Goal: Use online tool/utility: Utilize a website feature to perform a specific function

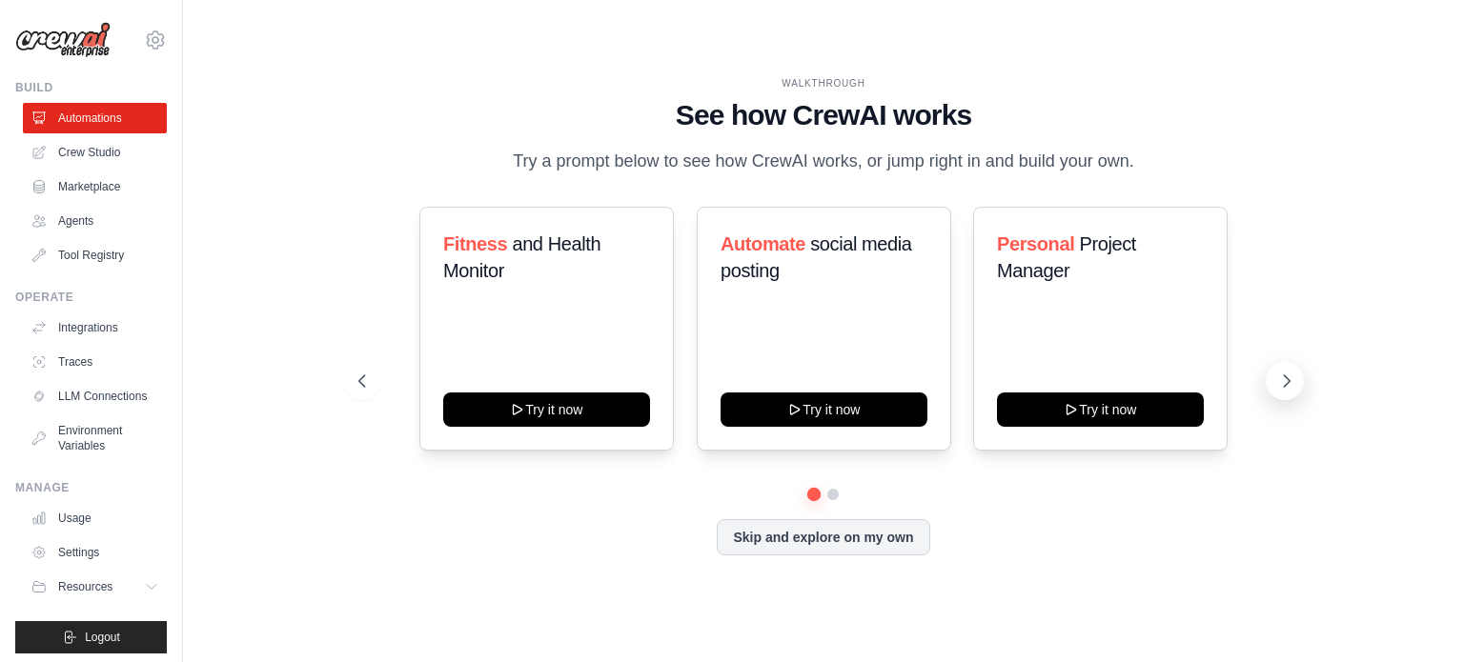
click at [1282, 388] on icon at bounding box center [1286, 381] width 19 height 19
click at [369, 391] on button at bounding box center [362, 381] width 38 height 38
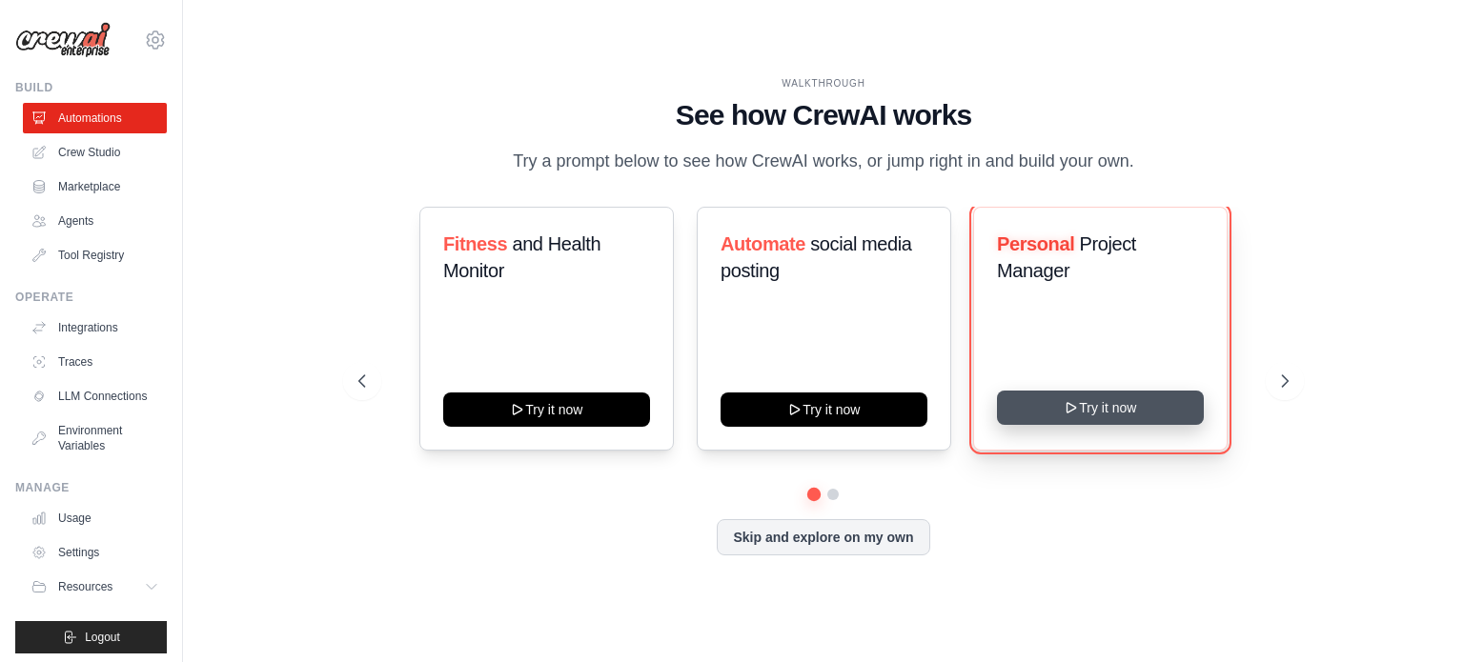
click at [1076, 408] on icon at bounding box center [1071, 408] width 9 height 10
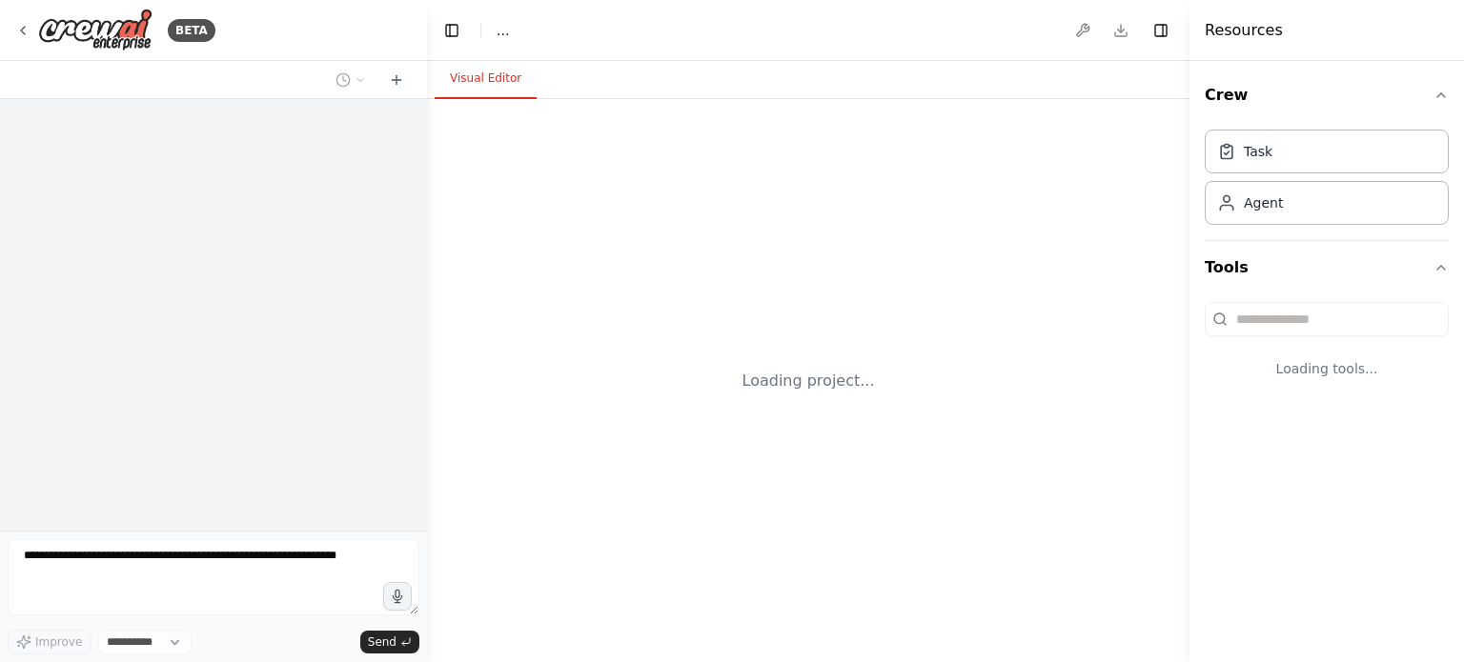
select select "****"
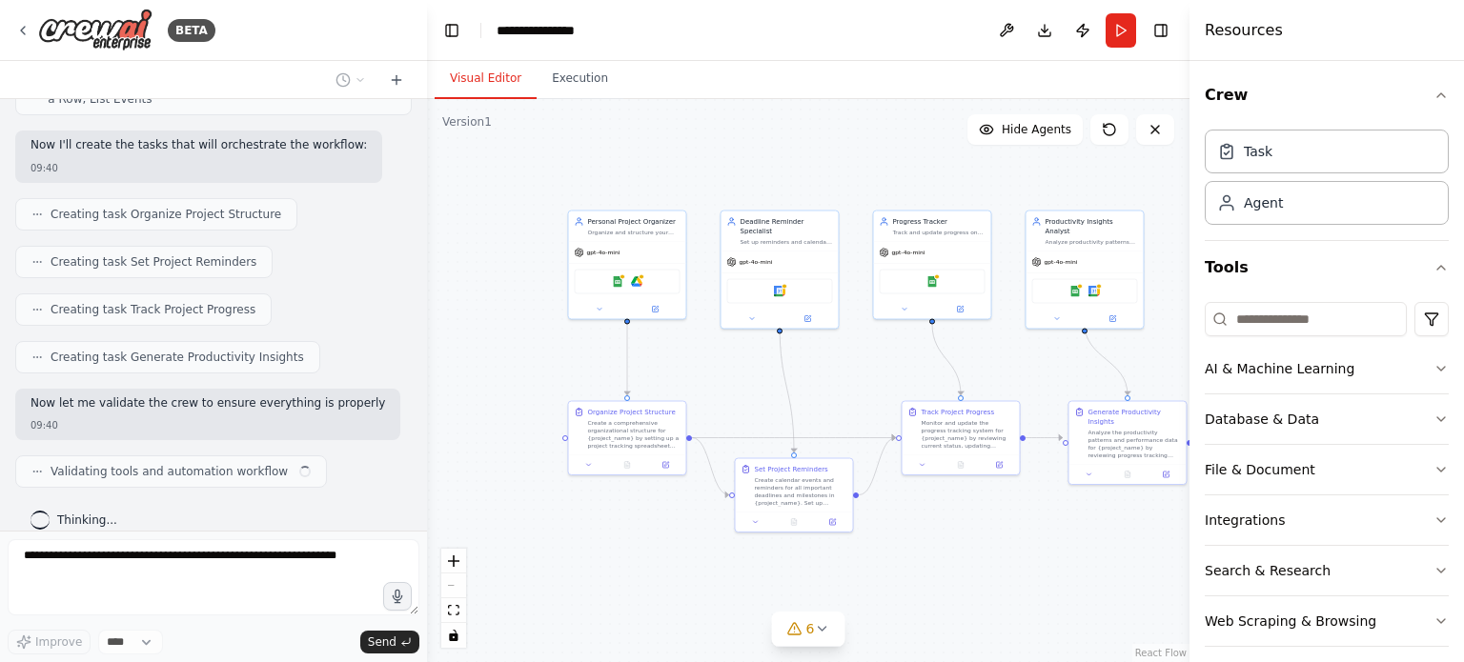
scroll to position [907, 0]
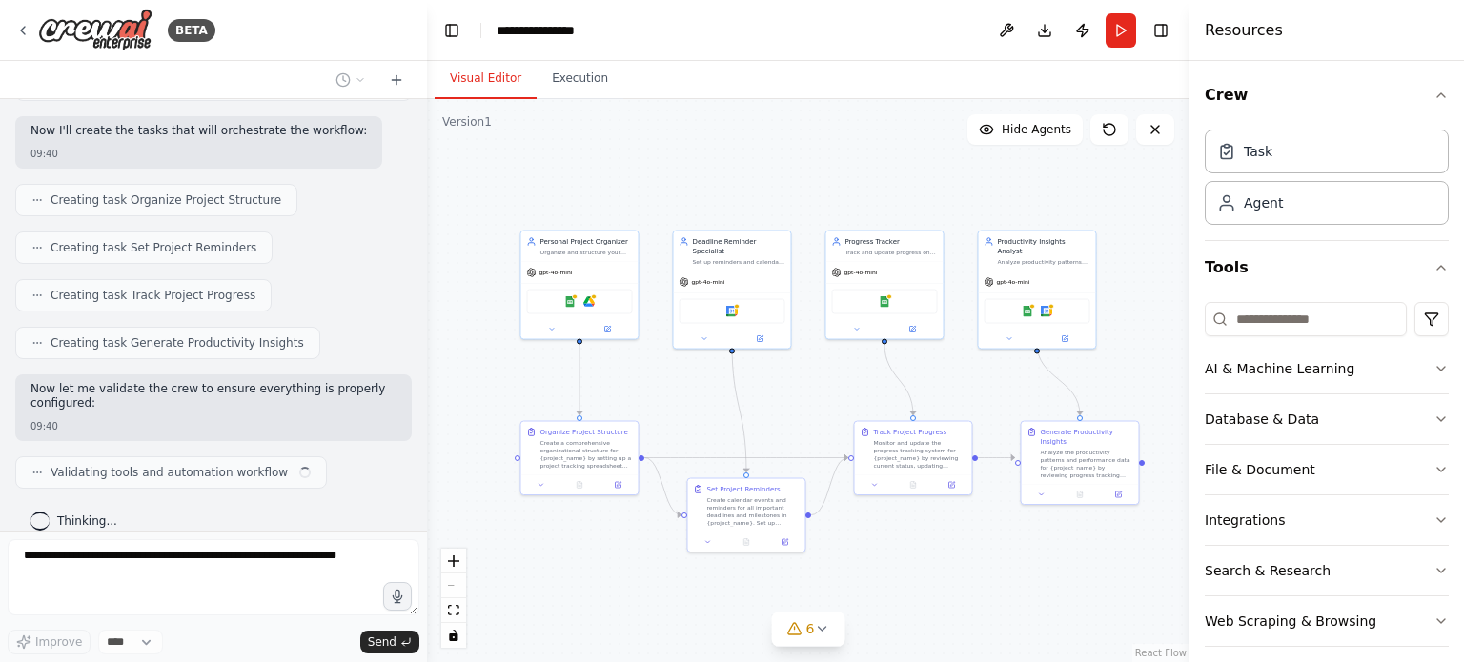
drag, startPoint x: 853, startPoint y: 479, endPoint x: 656, endPoint y: 378, distance: 221.6
click at [656, 378] on div ".deletable-edge-delete-btn { width: 20px; height: 20px; border: 0px solid #ffff…" at bounding box center [808, 380] width 762 height 563
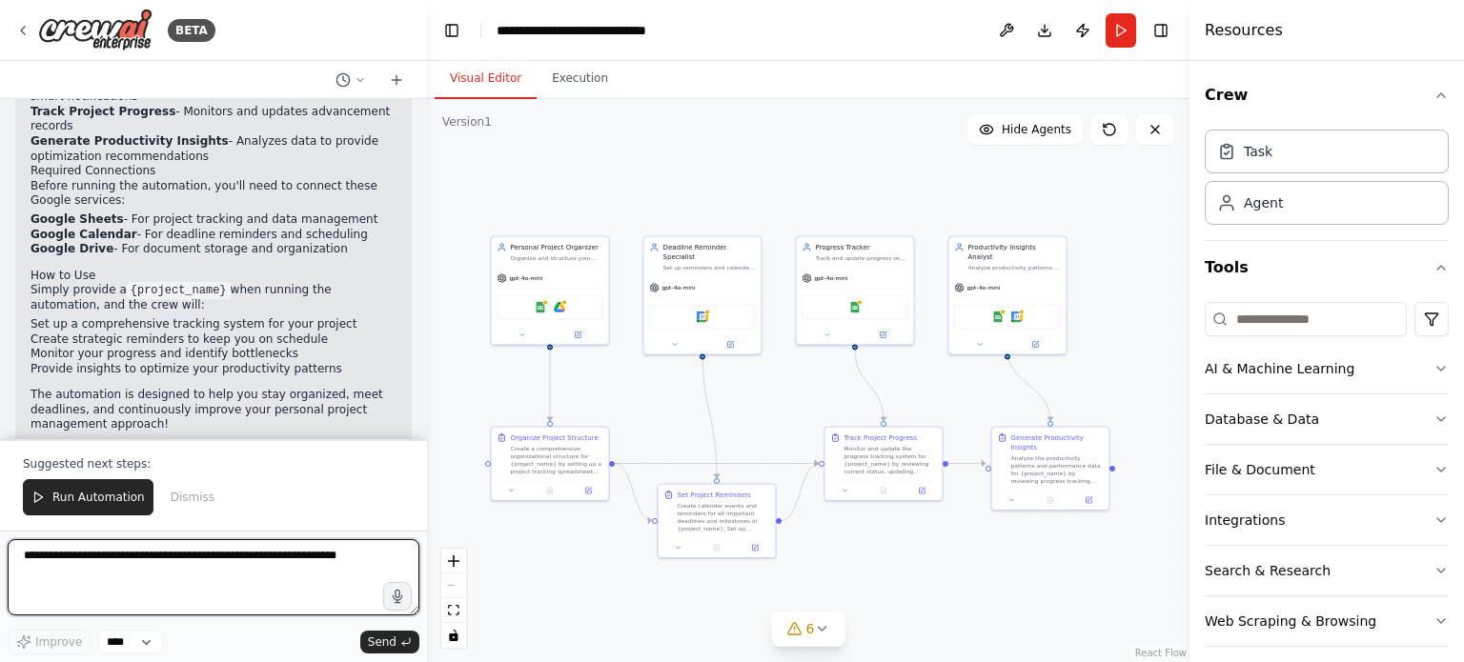
scroll to position [1754, 0]
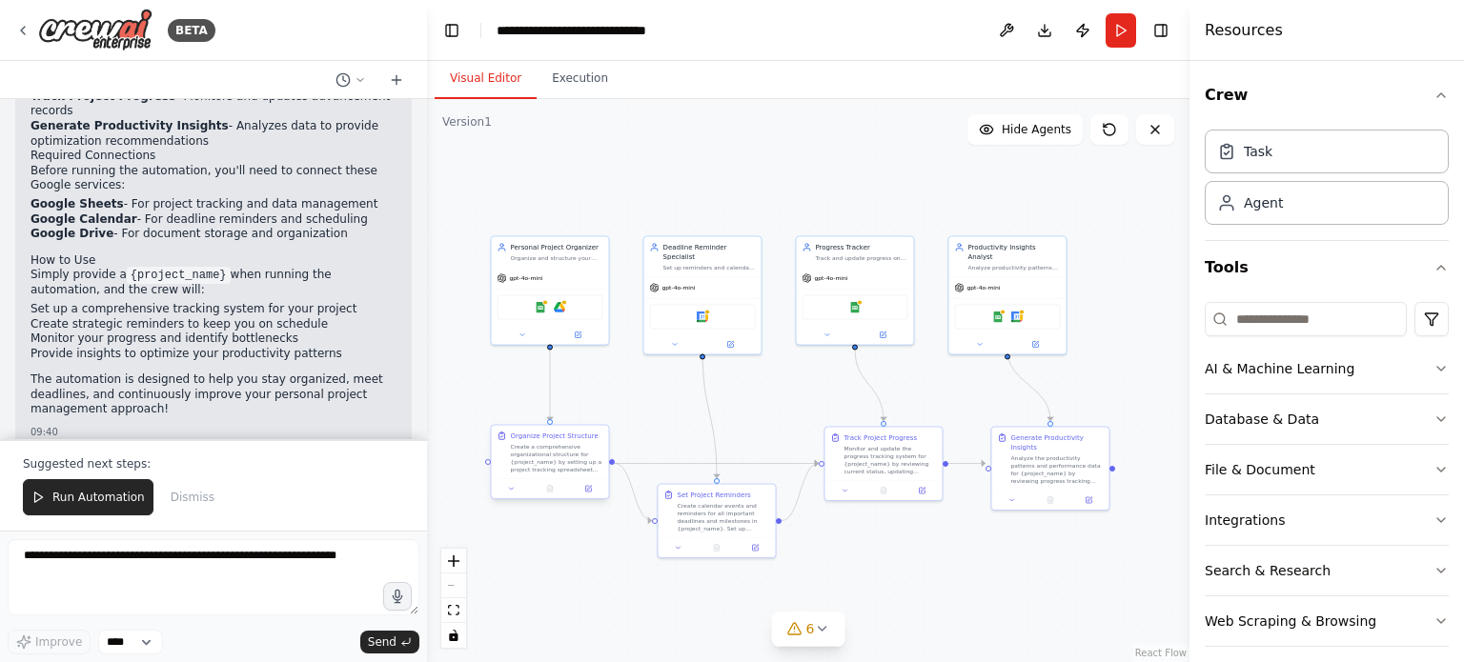
click at [558, 453] on div "Create a comprehensive organizational structure for {project_name} by setting u…" at bounding box center [557, 458] width 92 height 30
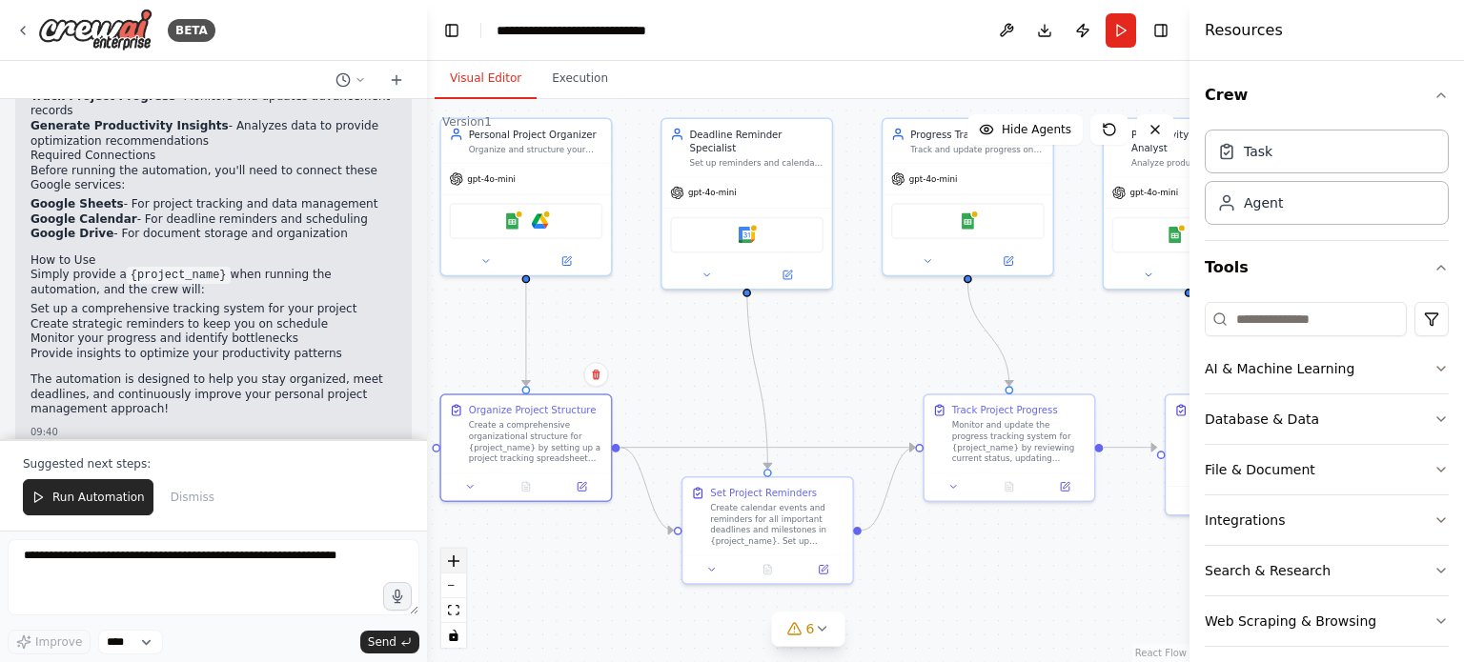
click at [443, 565] on button "zoom in" at bounding box center [453, 561] width 25 height 25
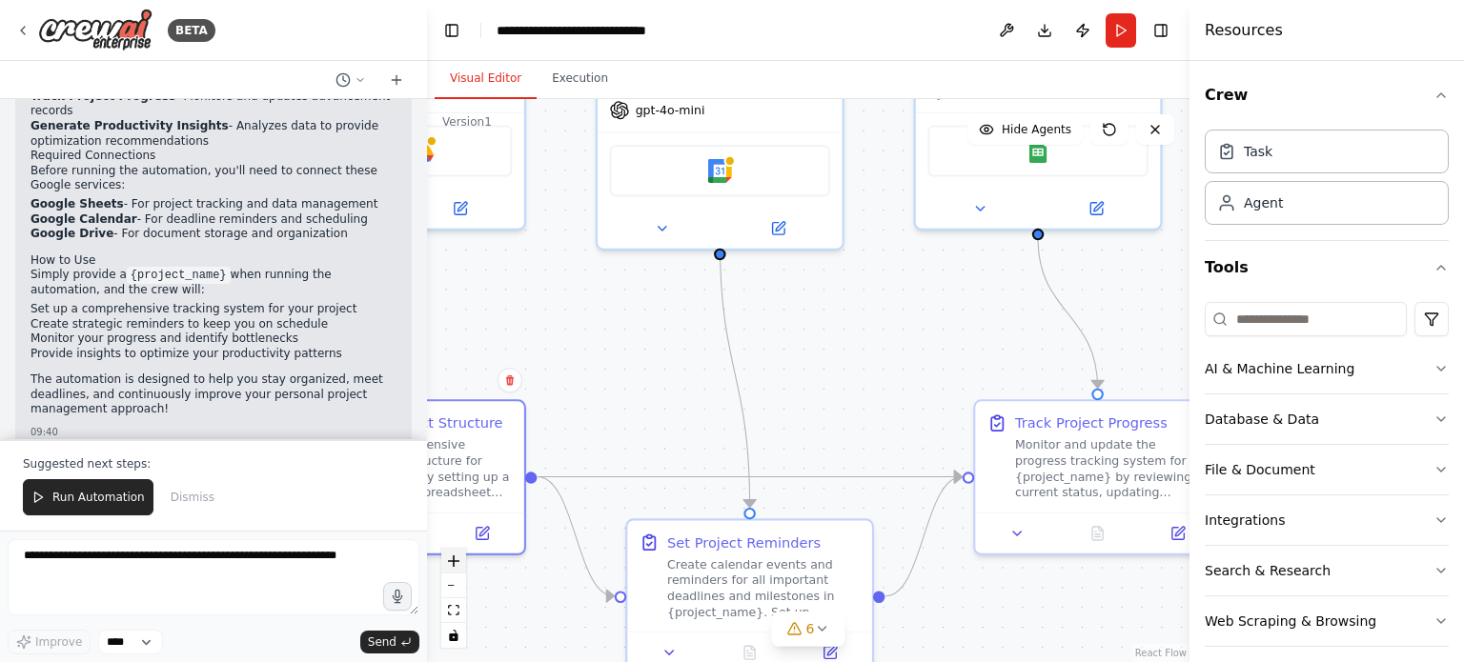
click at [443, 565] on button "zoom in" at bounding box center [453, 561] width 25 height 25
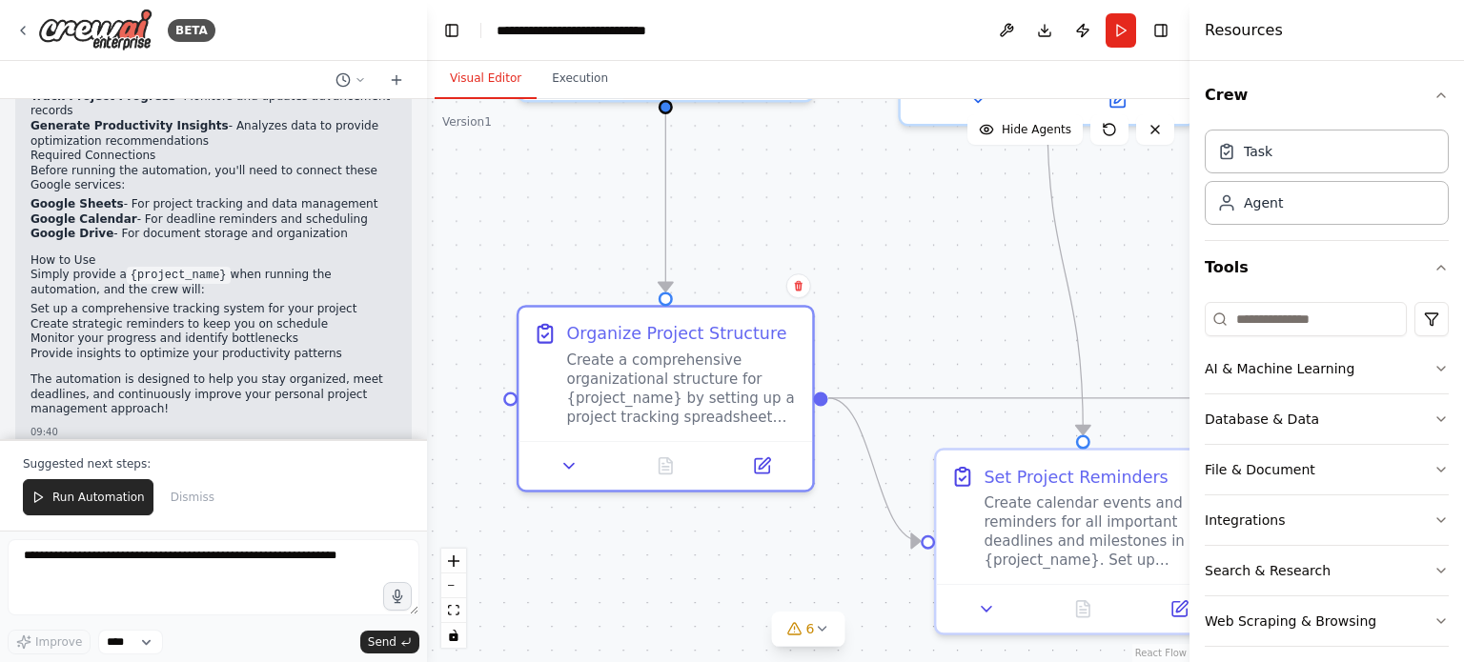
drag, startPoint x: 567, startPoint y: 459, endPoint x: 926, endPoint y: 347, distance: 376.4
click at [926, 347] on div ".deletable-edge-delete-btn { width: 20px; height: 20px; border: 0px solid #ffff…" at bounding box center [808, 380] width 762 height 563
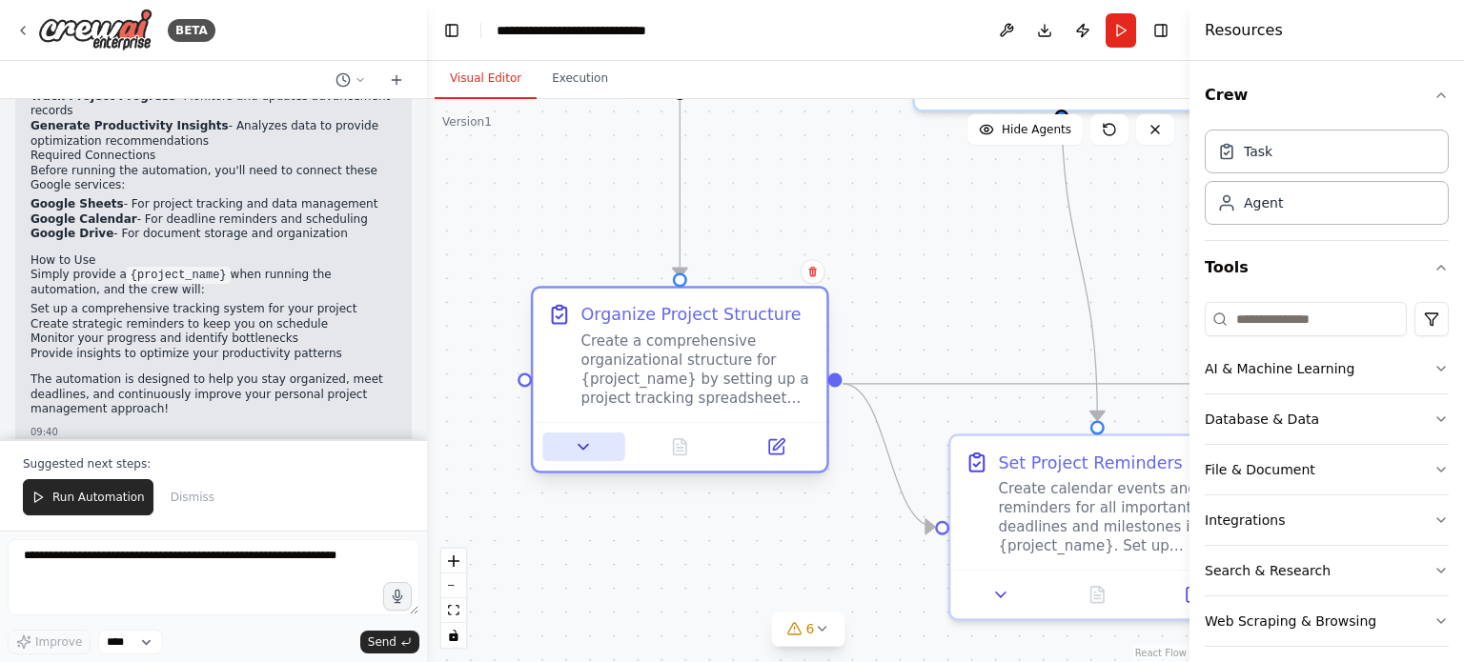
click at [583, 451] on icon at bounding box center [583, 446] width 19 height 19
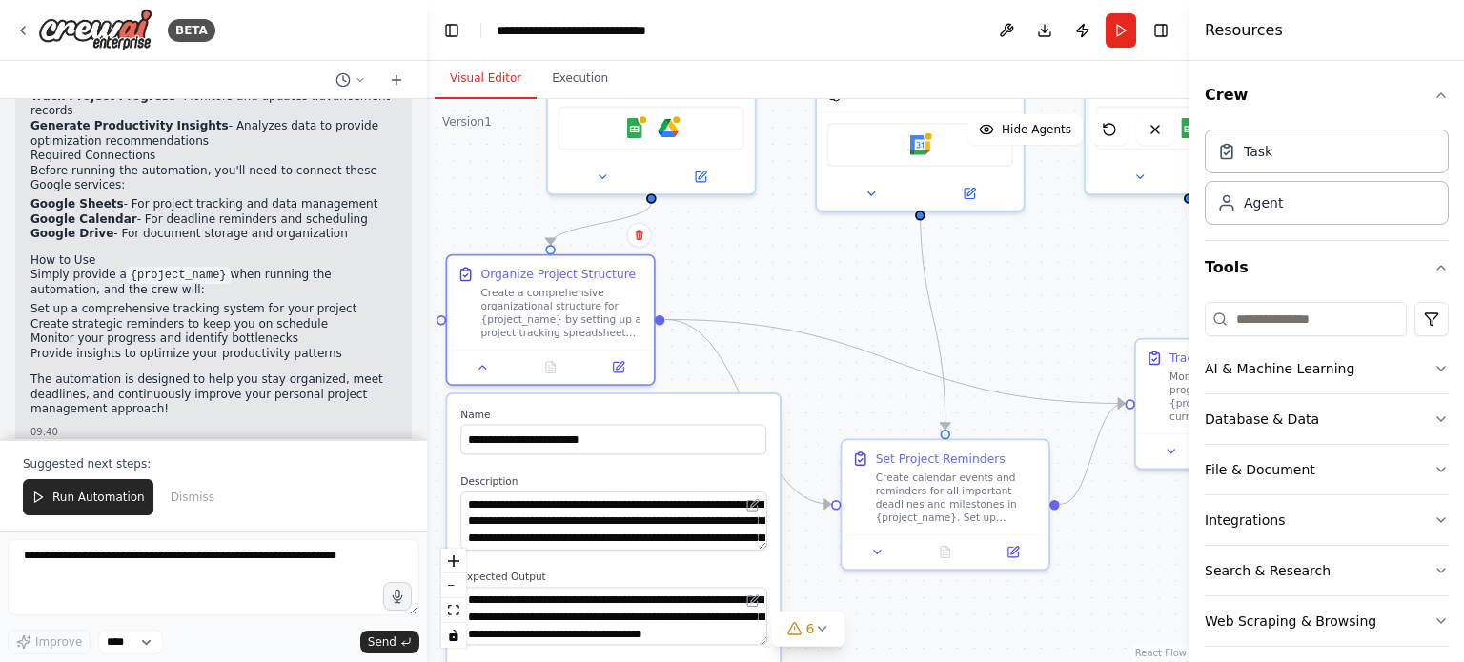
drag, startPoint x: 710, startPoint y: 554, endPoint x: 616, endPoint y: 467, distance: 128.1
click at [616, 467] on div "**********" at bounding box center [613, 612] width 333 height 435
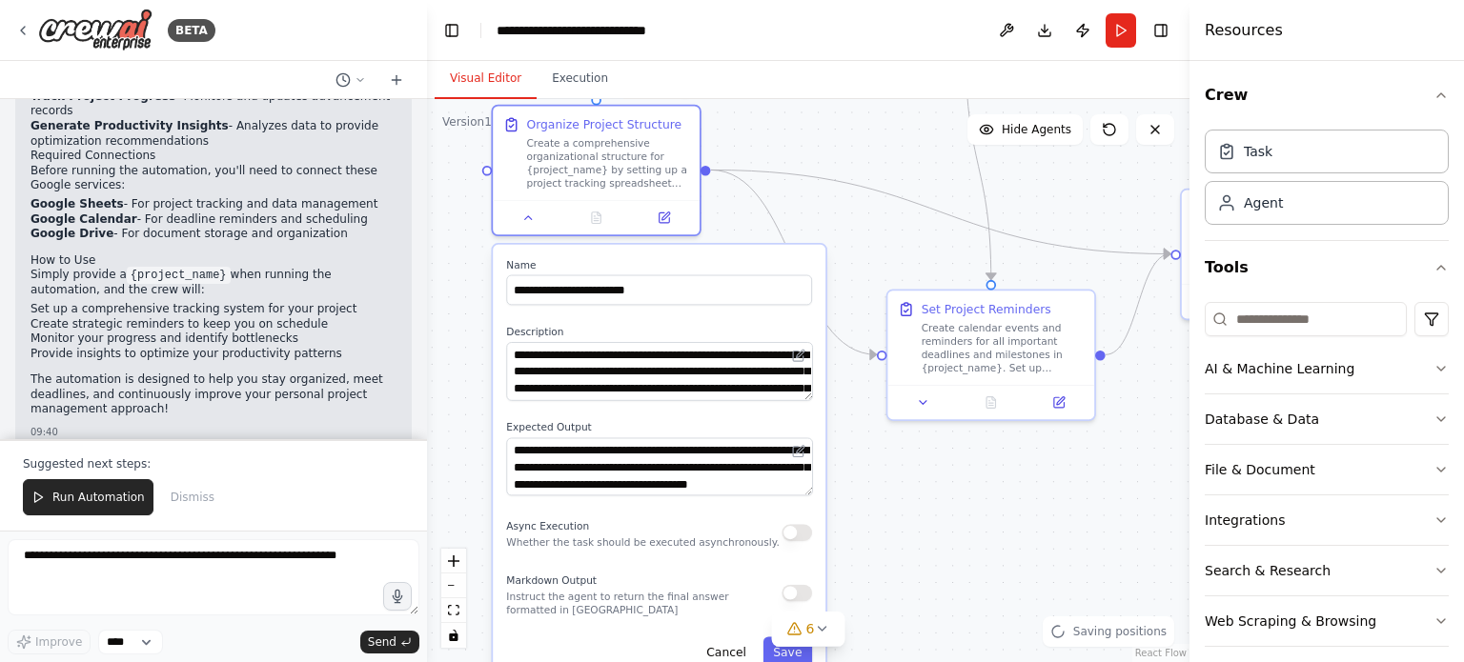
drag, startPoint x: 747, startPoint y: 254, endPoint x: 796, endPoint y: 95, distance: 166.4
click at [796, 95] on div "Visual Editor Execution Version 1 Show Tools Hide Agents .deletable-edge-delete…" at bounding box center [808, 361] width 762 height 601
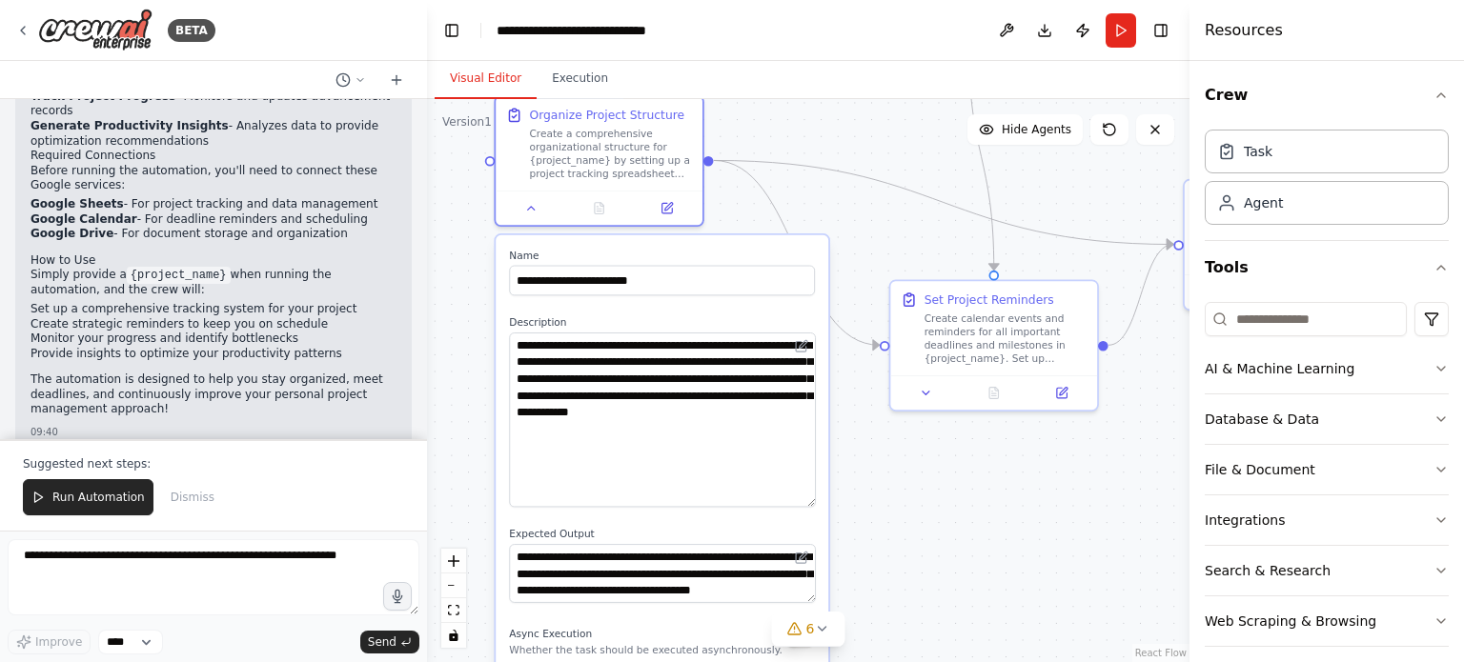
drag, startPoint x: 812, startPoint y: 381, endPoint x: 809, endPoint y: 498, distance: 117.2
click at [809, 498] on textarea "**********" at bounding box center [662, 420] width 306 height 174
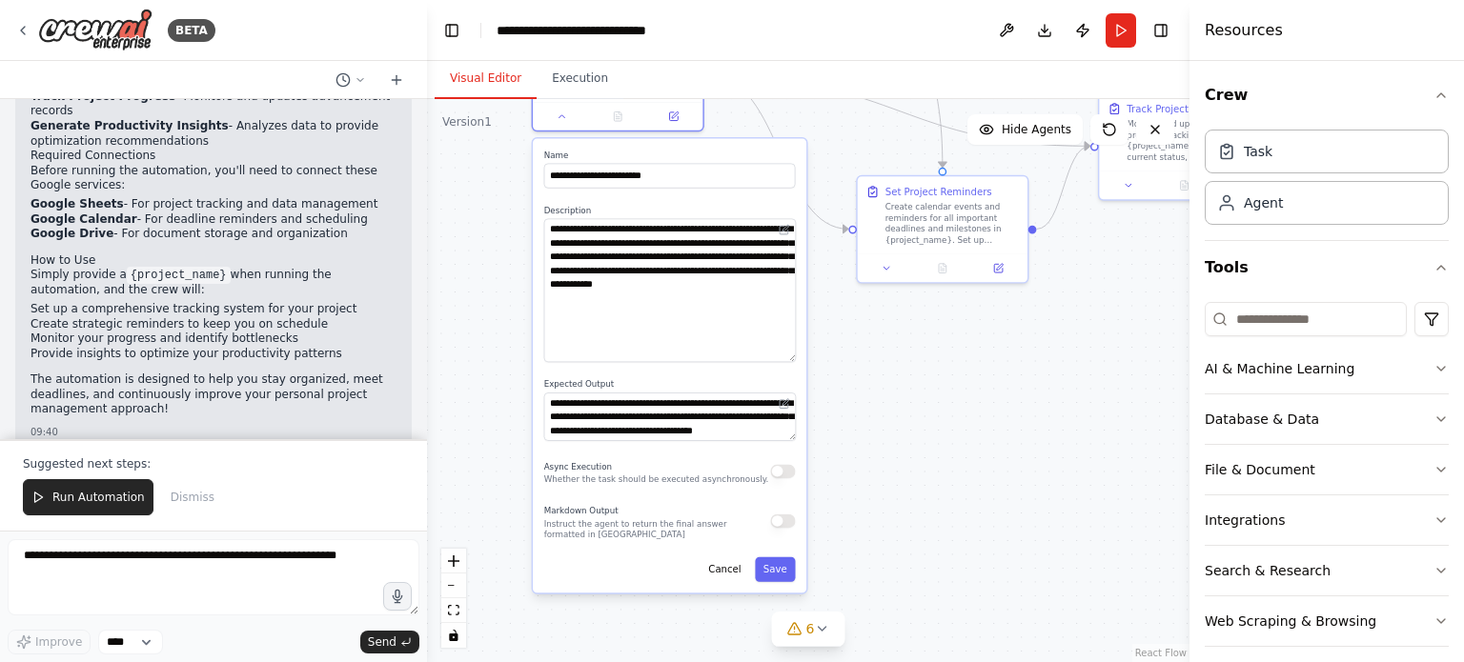
drag, startPoint x: 827, startPoint y: 540, endPoint x: 826, endPoint y: 291, distance: 249.7
click at [826, 291] on div ".deletable-edge-delete-btn { width: 20px; height: 20px; border: 0px solid #ffff…" at bounding box center [808, 380] width 762 height 563
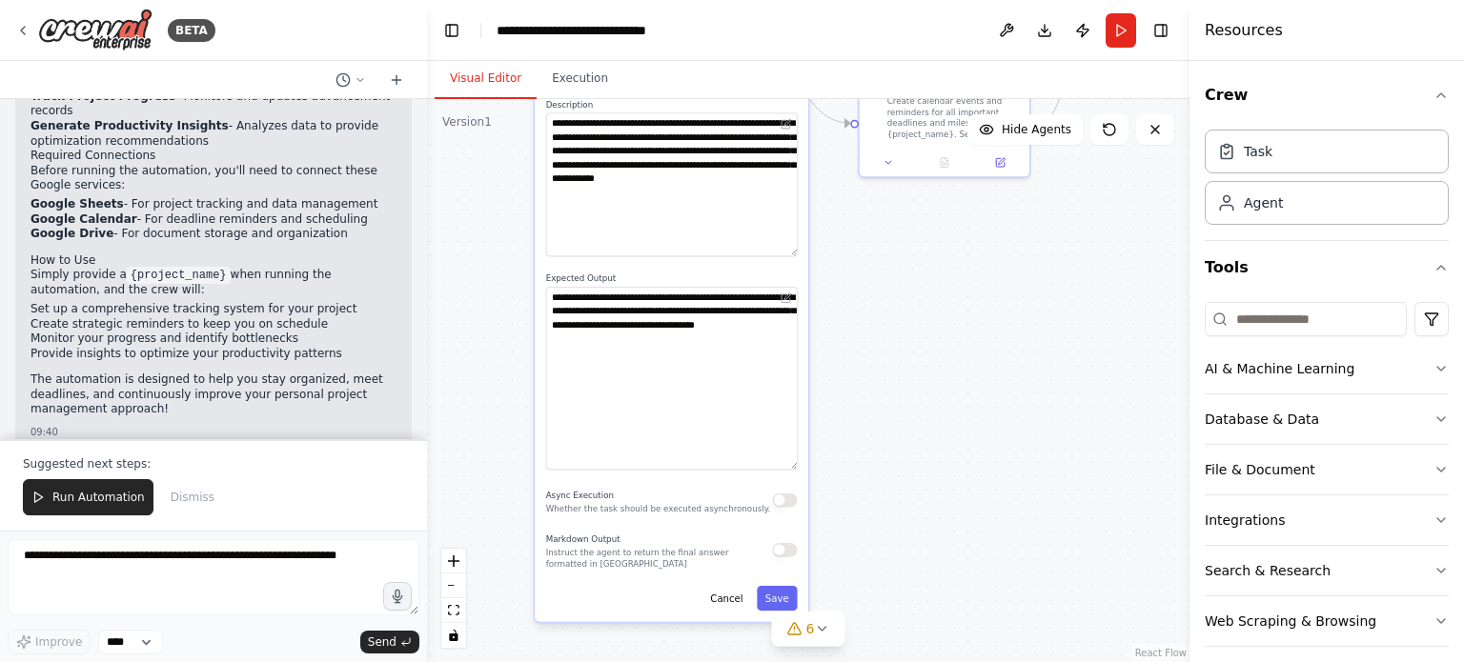
drag, startPoint x: 793, startPoint y: 330, endPoint x: 795, endPoint y: 459, distance: 129.6
click at [795, 459] on textarea "**********" at bounding box center [672, 378] width 252 height 183
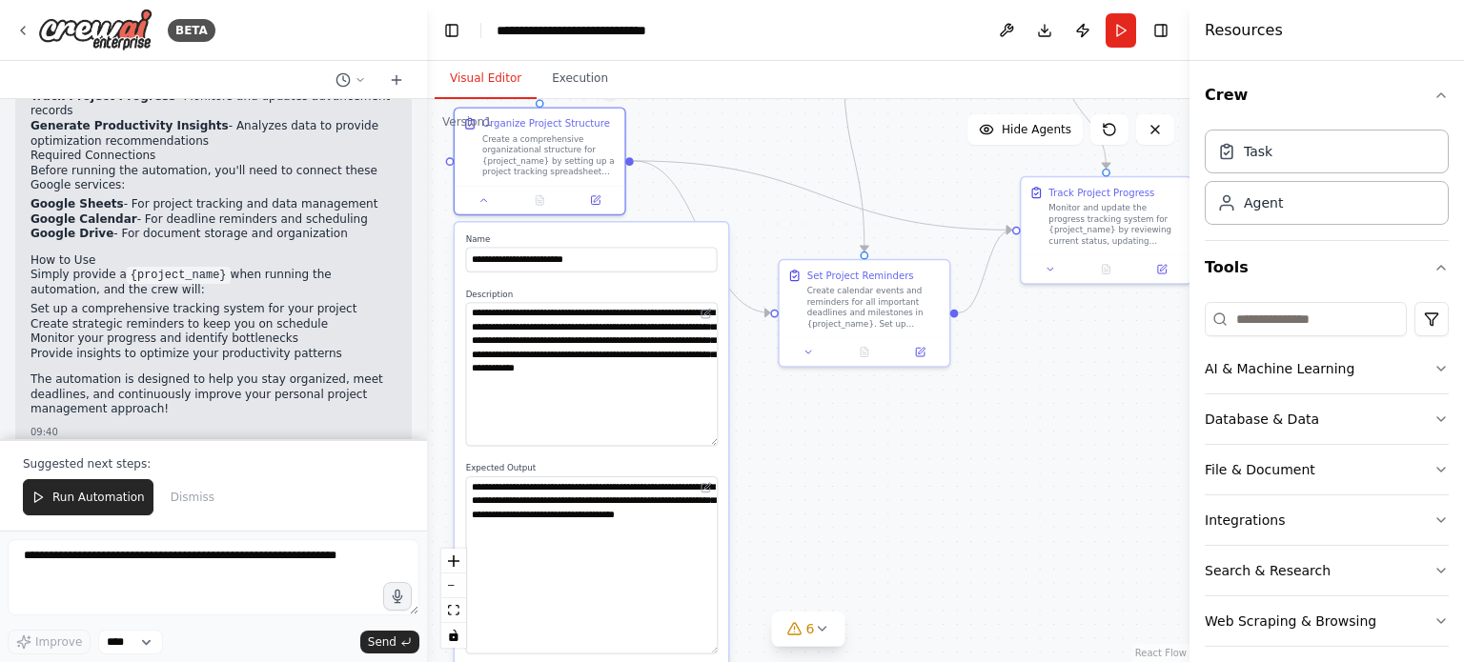
drag, startPoint x: 930, startPoint y: 354, endPoint x: 771, endPoint y: 540, distance: 244.7
click at [771, 540] on div ".deletable-edge-delete-btn { width: 20px; height: 20px; border: 0px solid #ffff…" at bounding box center [808, 380] width 762 height 563
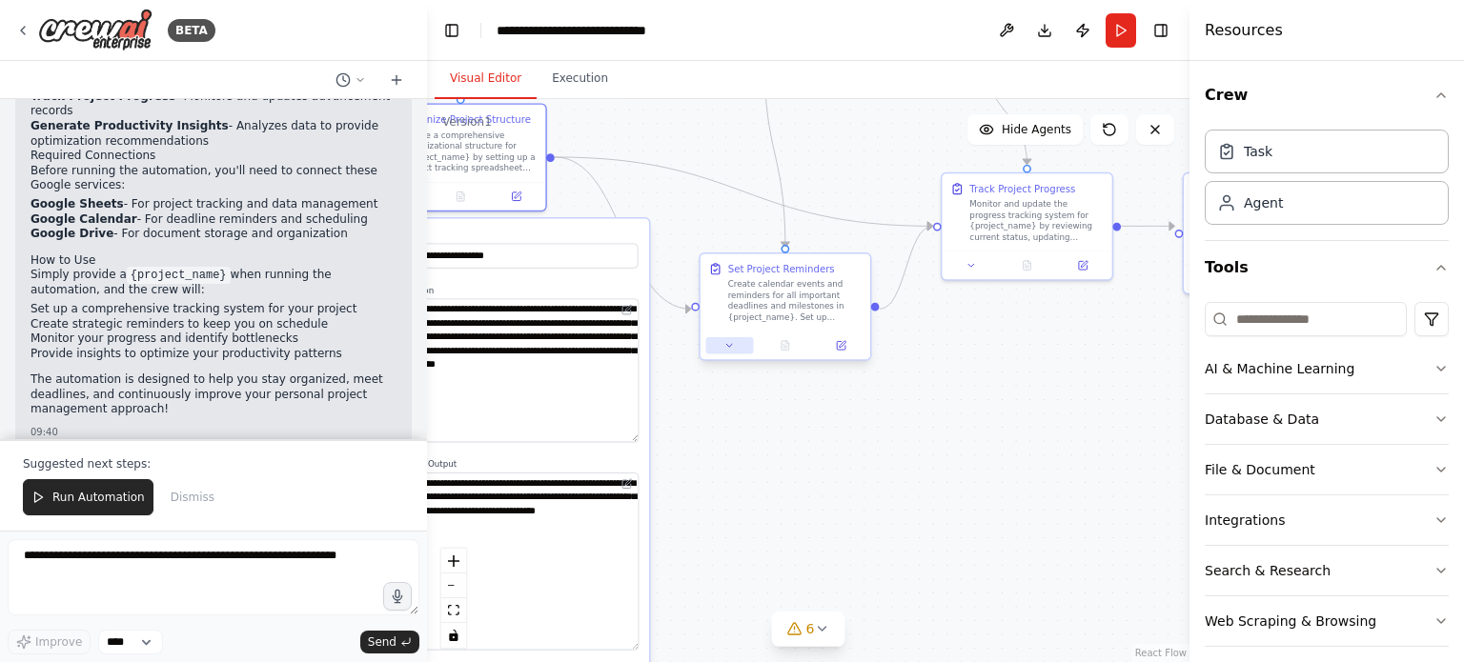
click at [732, 342] on icon at bounding box center [729, 345] width 11 height 11
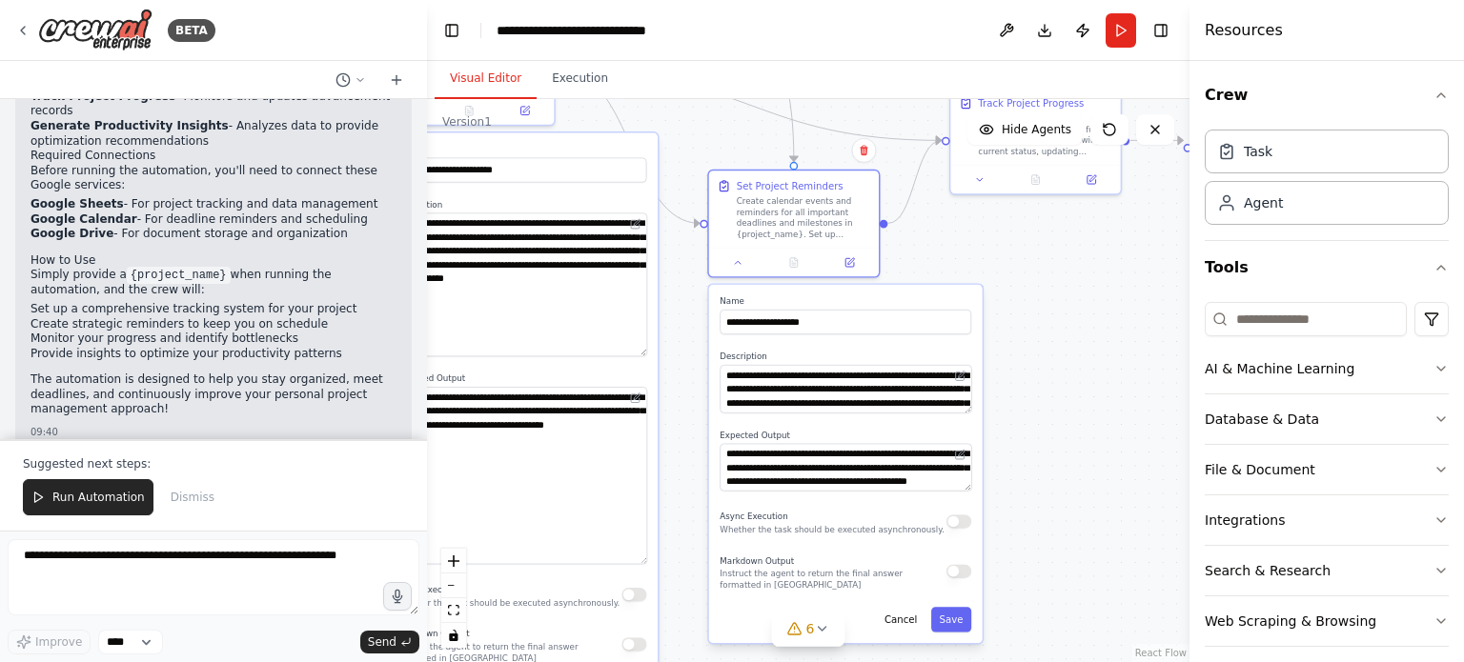
drag, startPoint x: 1001, startPoint y: 418, endPoint x: 1019, endPoint y: 247, distance: 172.5
click at [1019, 247] on div ".deletable-edge-delete-btn { width: 20px; height: 20px; border: 0px solid #ffff…" at bounding box center [808, 380] width 762 height 563
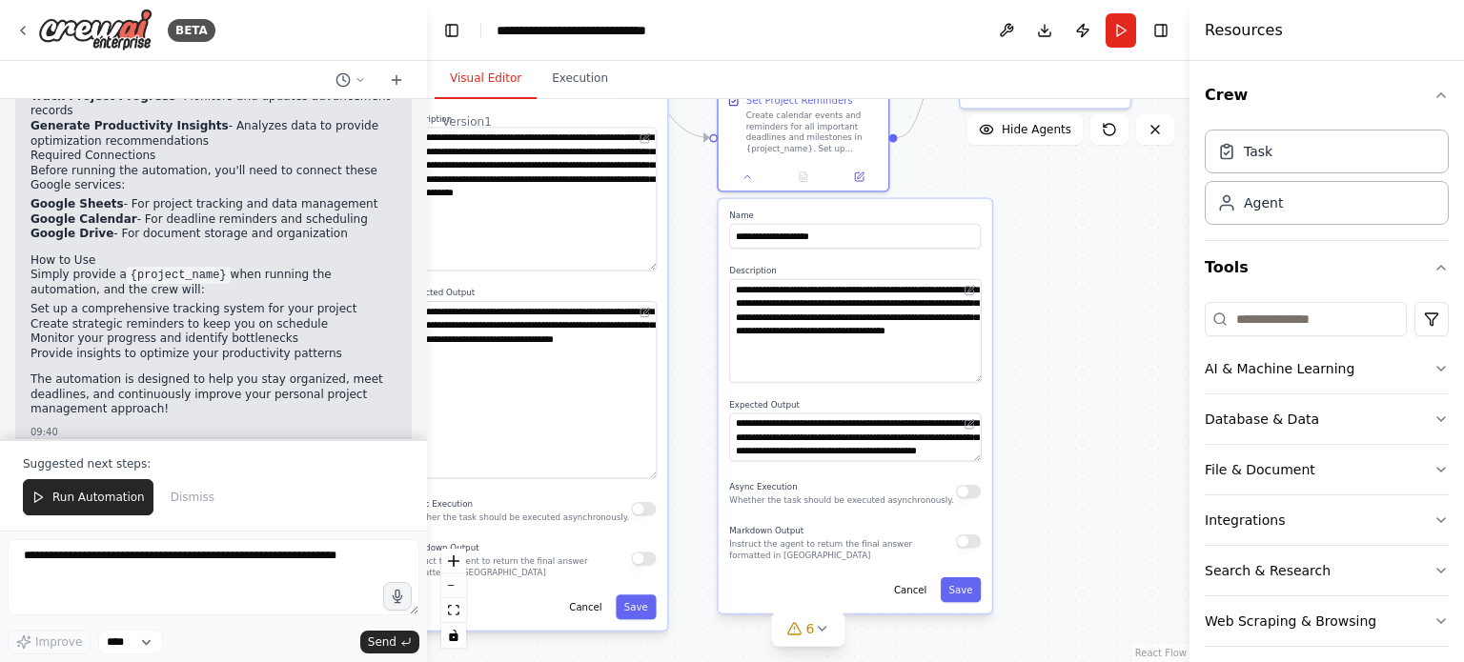
drag, startPoint x: 977, startPoint y: 317, endPoint x: 980, endPoint y: 374, distance: 56.3
click at [980, 374] on textarea "**********" at bounding box center [855, 331] width 252 height 104
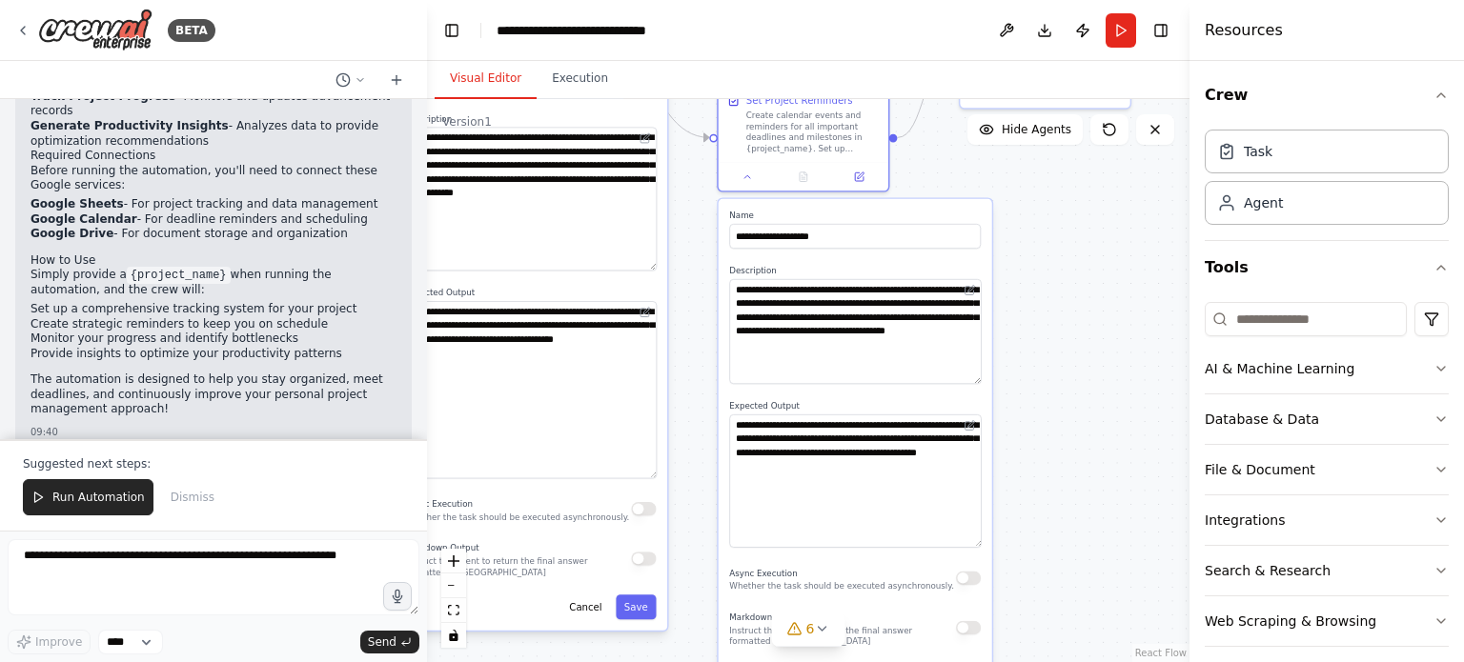
drag, startPoint x: 976, startPoint y: 460, endPoint x: 990, endPoint y: 546, distance: 86.9
click at [990, 546] on div "**********" at bounding box center [855, 449] width 273 height 500
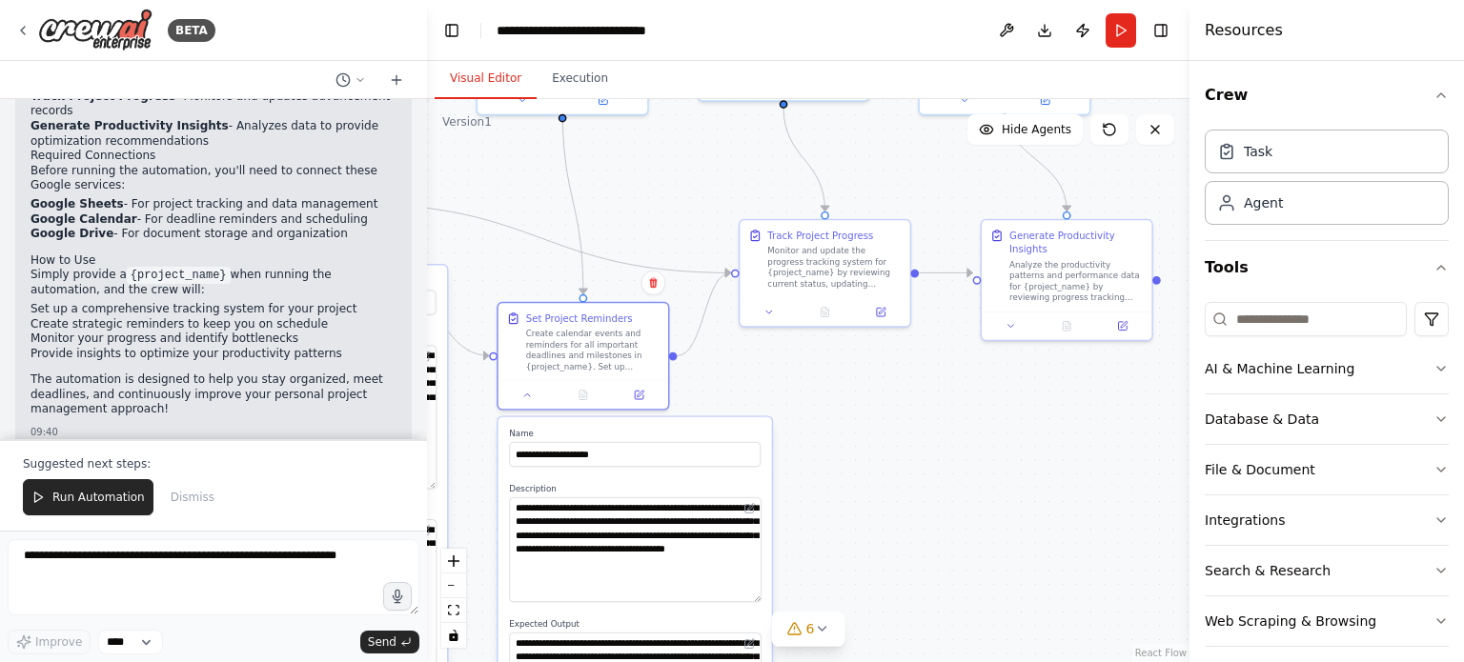
drag, startPoint x: 1065, startPoint y: 447, endPoint x: 845, endPoint y: 665, distance: 310.0
click at [845, 661] on html "BETA Create a crew that helps organize your personal projects, sets reminders f…" at bounding box center [732, 331] width 1464 height 662
drag, startPoint x: 901, startPoint y: 408, endPoint x: 824, endPoint y: 432, distance: 80.8
click at [824, 432] on div ".deletable-edge-delete-btn { width: 20px; height: 20px; border: 0px solid #ffff…" at bounding box center [808, 380] width 762 height 563
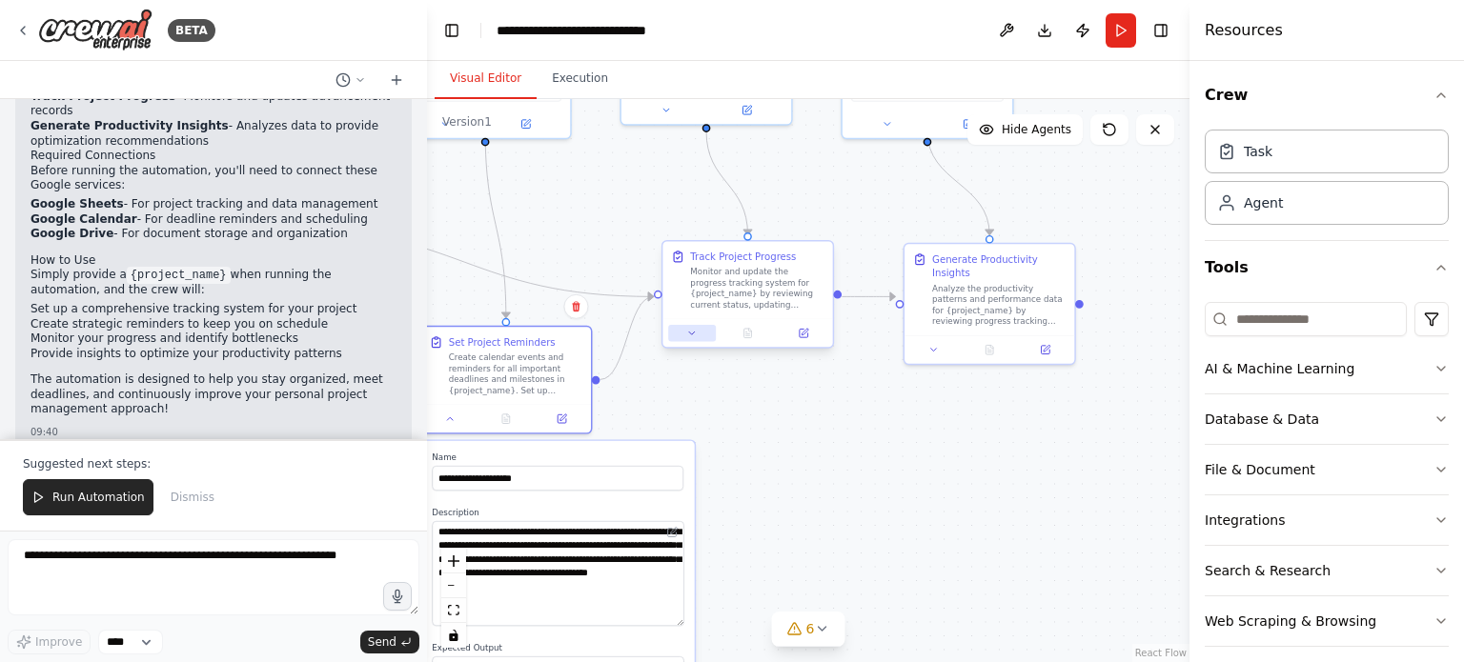
click at [694, 337] on icon at bounding box center [691, 333] width 11 height 11
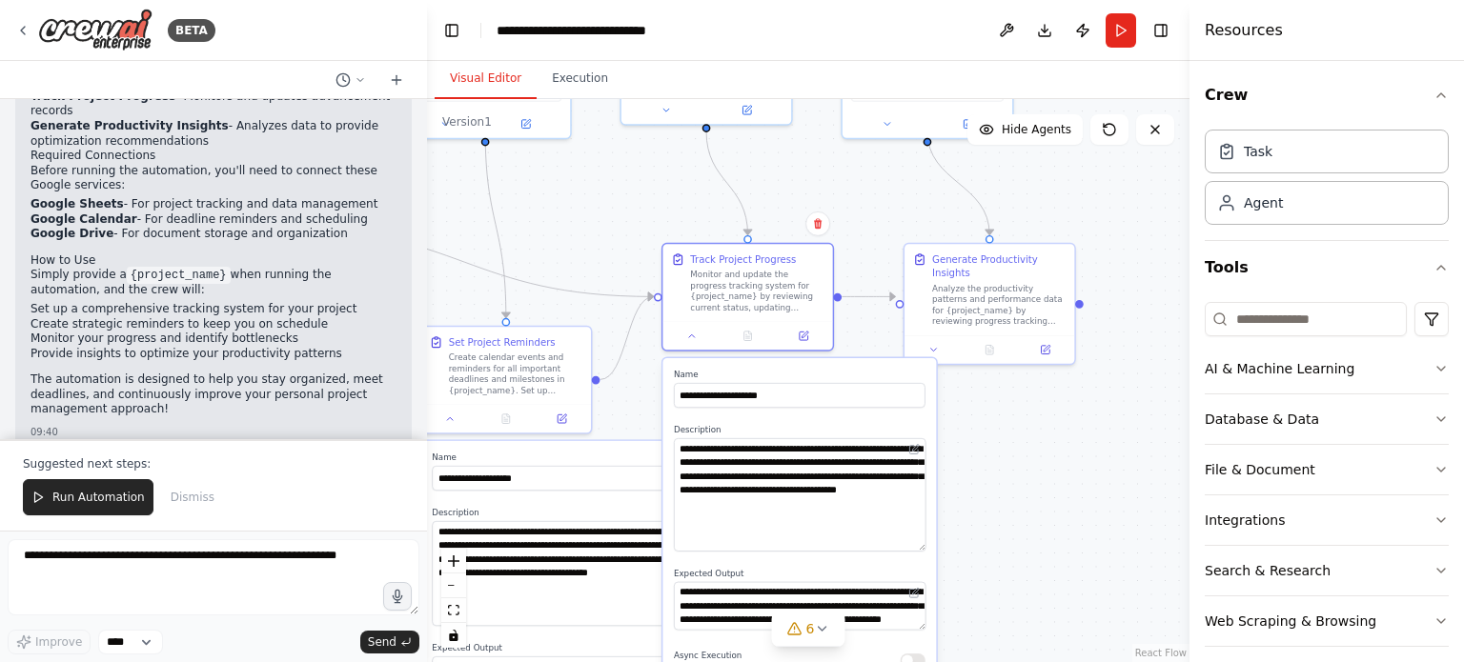
drag, startPoint x: 919, startPoint y: 482, endPoint x: 919, endPoint y: 548, distance: 65.8
click at [919, 548] on textarea "**********" at bounding box center [800, 494] width 252 height 113
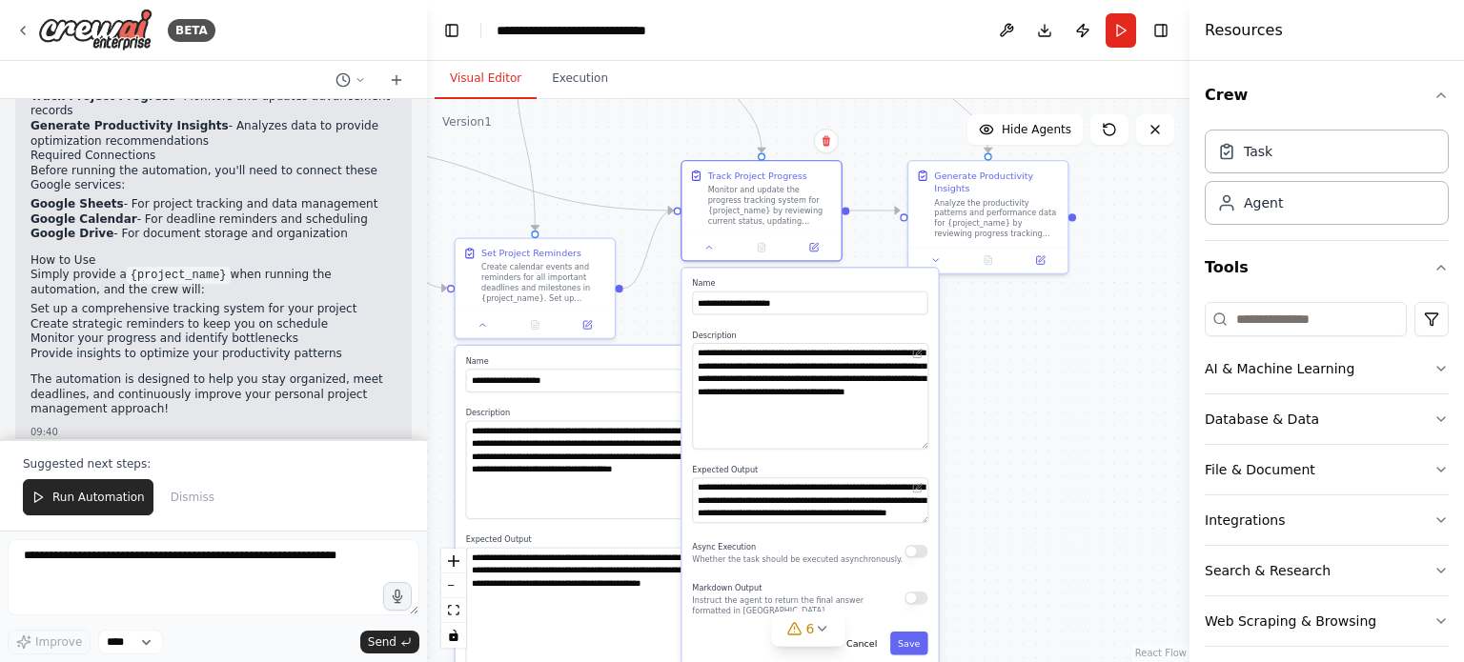
drag, startPoint x: 997, startPoint y: 472, endPoint x: 996, endPoint y: 361, distance: 110.5
click at [996, 361] on div ".deletable-edge-delete-btn { width: 20px; height: 20px; border: 0px solid #ffff…" at bounding box center [808, 380] width 762 height 563
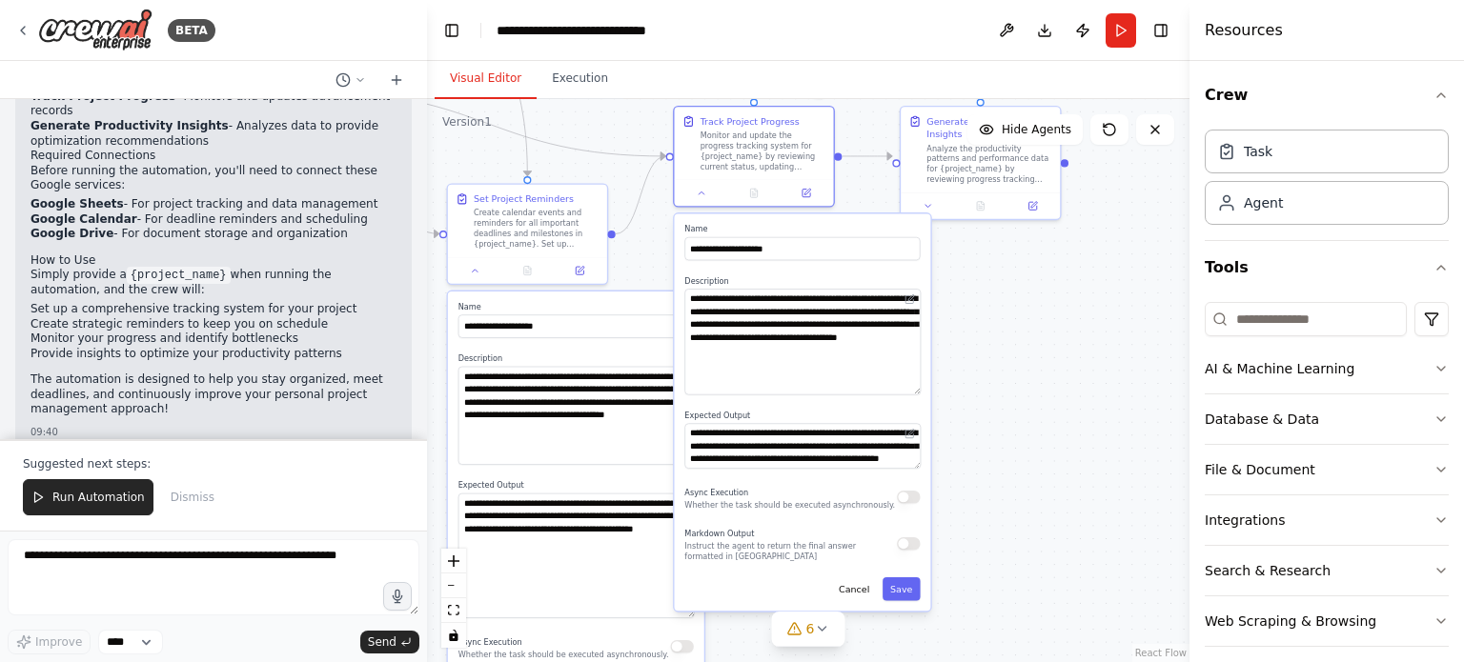
drag, startPoint x: 1063, startPoint y: 360, endPoint x: 1050, endPoint y: 365, distance: 14.2
click at [1050, 365] on div ".deletable-edge-delete-btn { width: 20px; height: 20px; border: 0px solid #ffff…" at bounding box center [808, 380] width 762 height 563
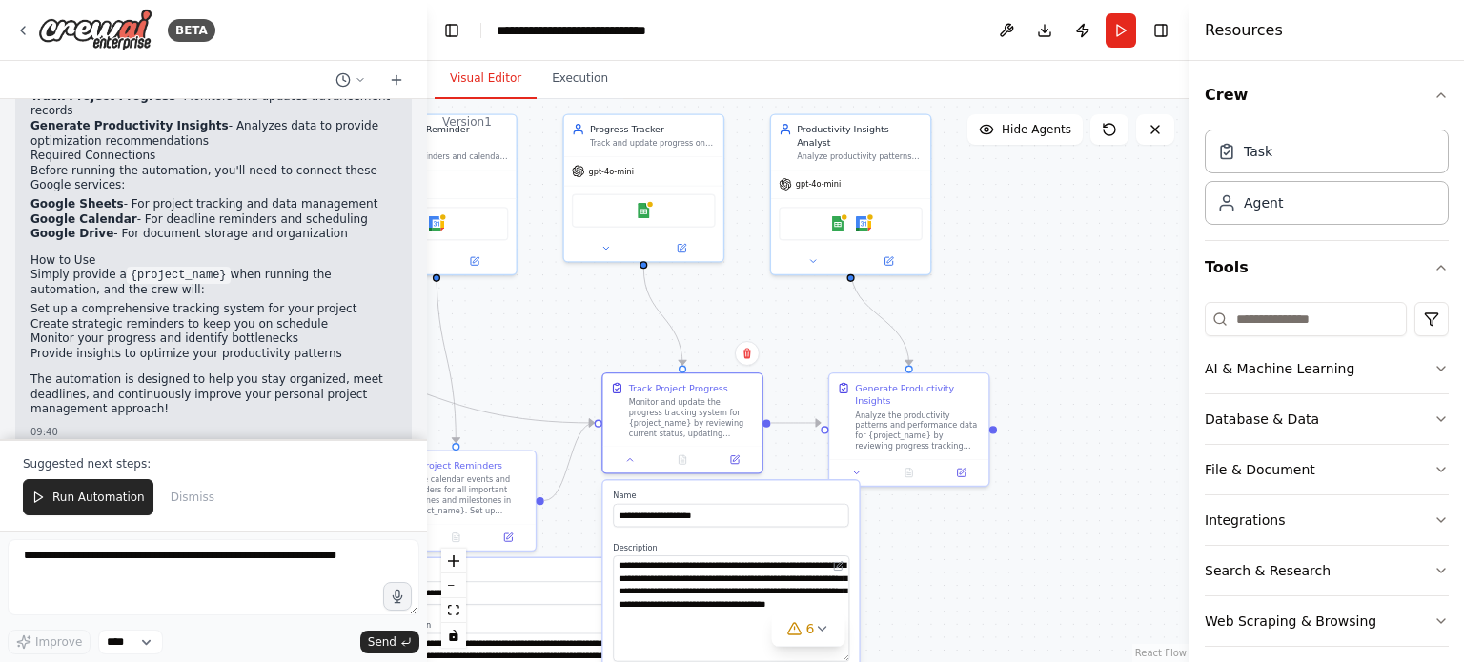
drag, startPoint x: 1050, startPoint y: 365, endPoint x: 984, endPoint y: 585, distance: 229.7
click at [984, 585] on div ".deletable-edge-delete-btn { width: 20px; height: 20px; border: 0px solid #ffff…" at bounding box center [808, 380] width 762 height 563
click at [860, 464] on icon at bounding box center [857, 469] width 10 height 10
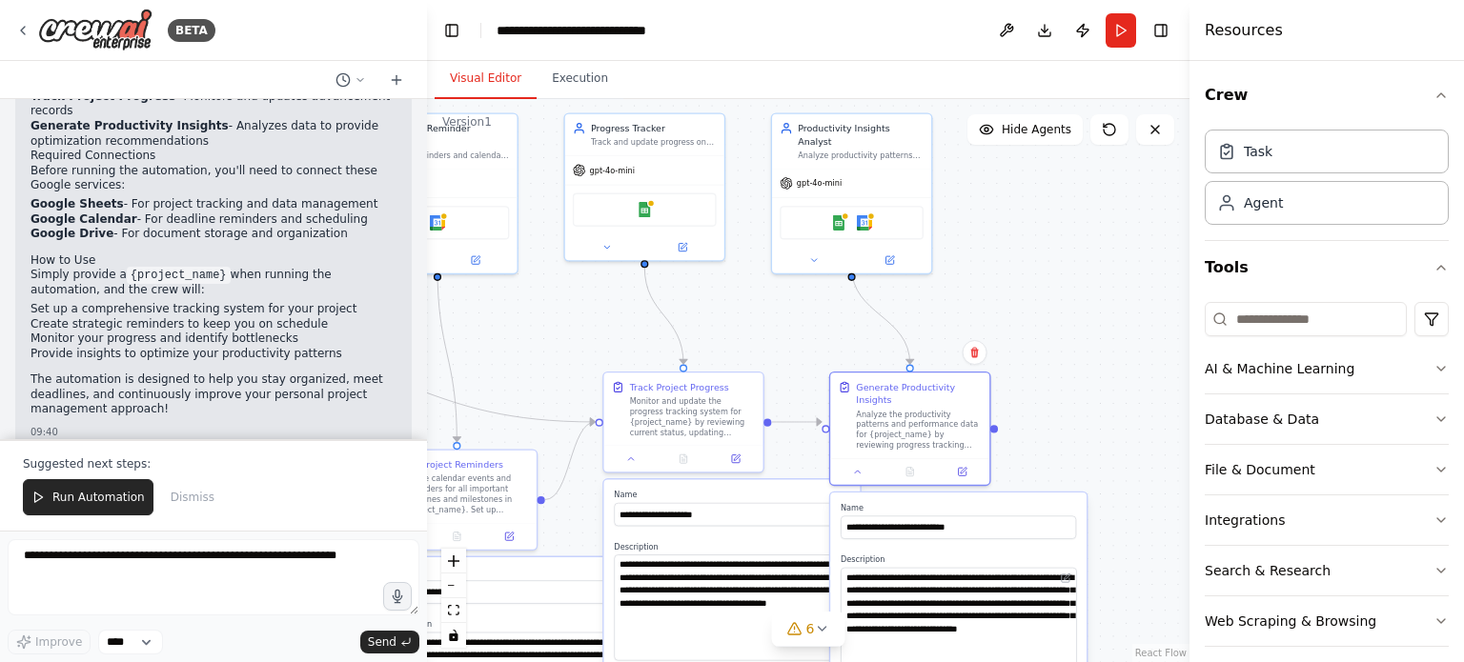
drag, startPoint x: 1069, startPoint y: 597, endPoint x: 1060, endPoint y: 658, distance: 61.7
click at [1060, 658] on textarea "**********" at bounding box center [958, 622] width 236 height 108
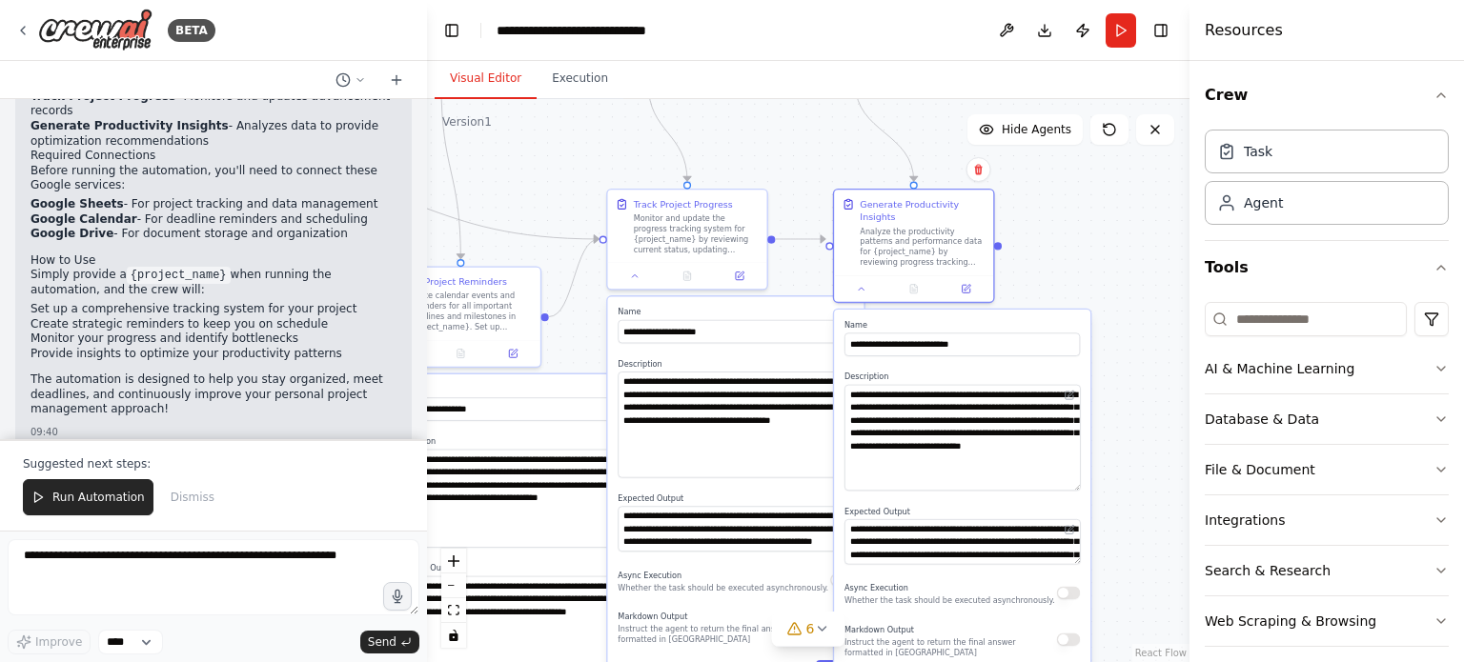
drag, startPoint x: 1109, startPoint y: 614, endPoint x: 1113, endPoint y: 431, distance: 183.0
click at [1113, 431] on div ".deletable-edge-delete-btn { width: 20px; height: 20px; border: 0px solid #ffff…" at bounding box center [808, 380] width 762 height 563
drag, startPoint x: 1077, startPoint y: 548, endPoint x: 1076, endPoint y: 603, distance: 55.3
click at [1076, 603] on textarea "**********" at bounding box center [962, 569] width 236 height 100
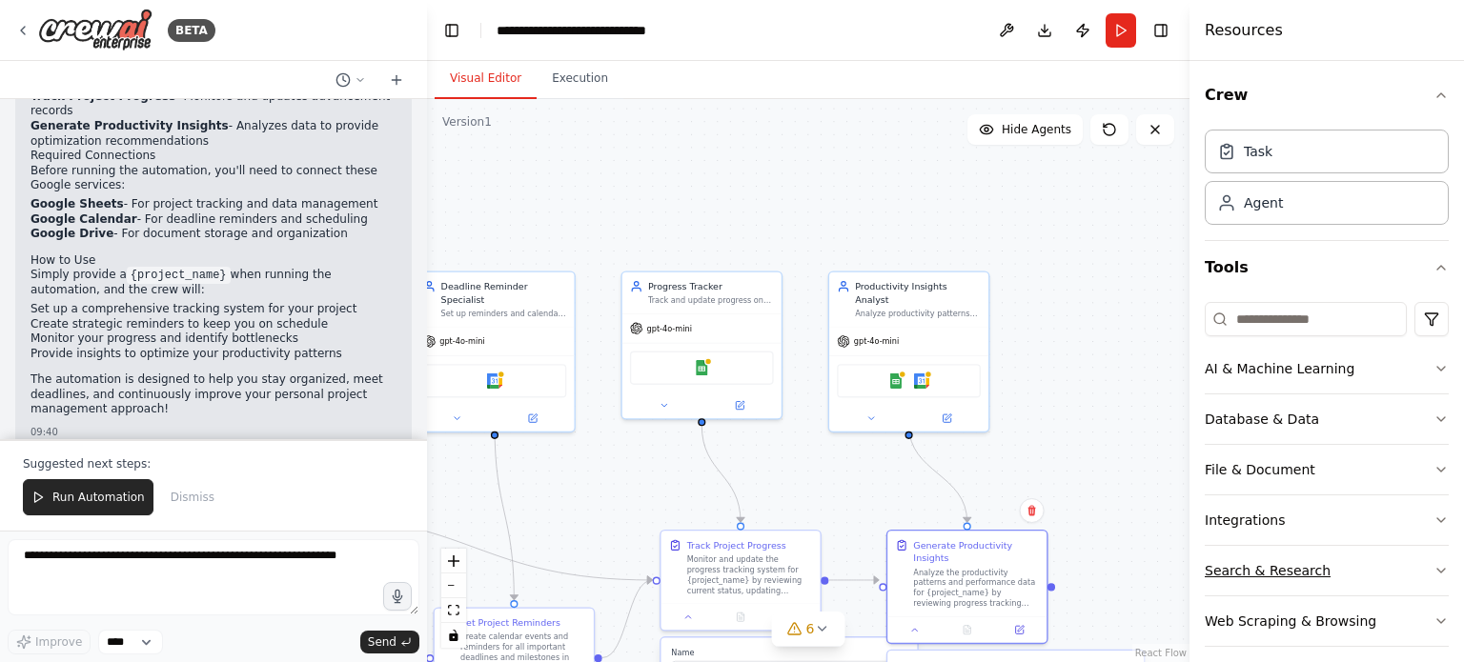
drag, startPoint x: 1155, startPoint y: 205, endPoint x: 1208, endPoint y: 546, distance: 345.3
click at [1208, 546] on div "BETA Create a crew that helps organize your personal projects, sets reminders f…" at bounding box center [732, 331] width 1464 height 662
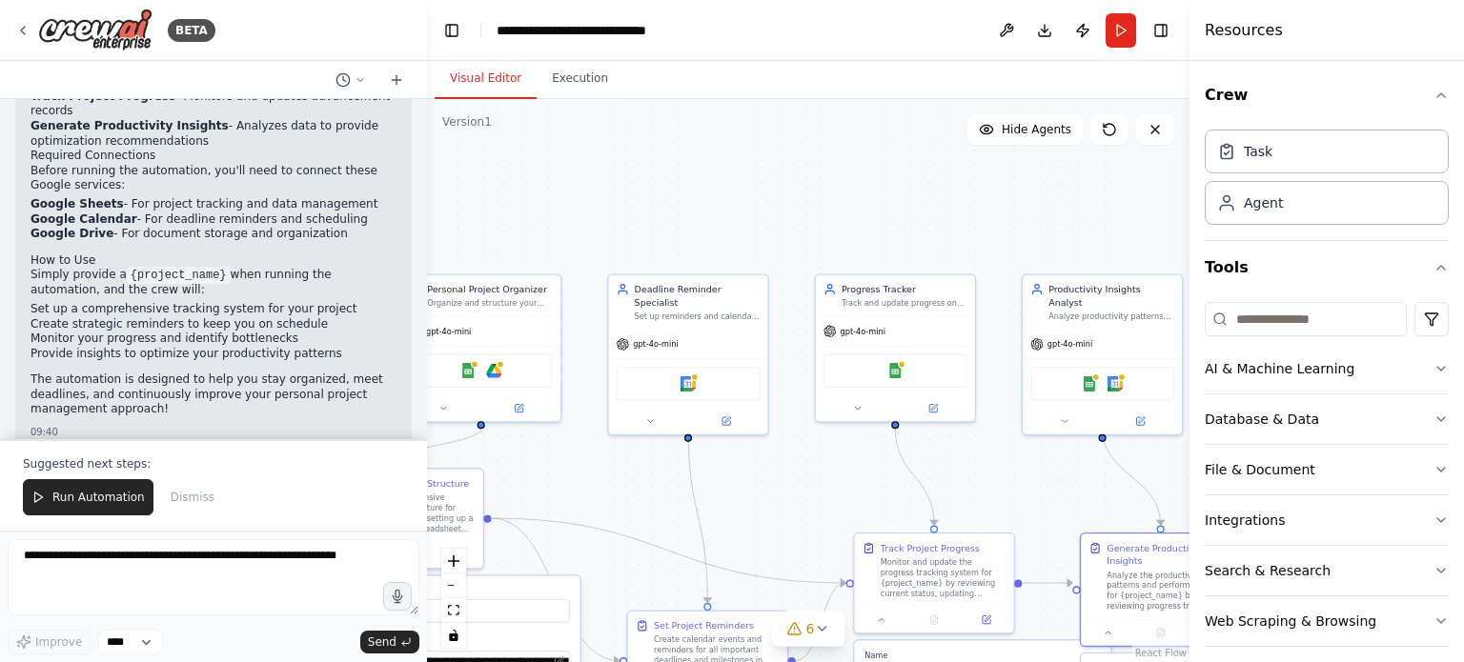
drag, startPoint x: 939, startPoint y: 185, endPoint x: 1136, endPoint y: 189, distance: 197.3
click at [1136, 189] on div ".deletable-edge-delete-btn { width: 20px; height: 20px; border: 0px solid #ffff…" at bounding box center [808, 380] width 762 height 563
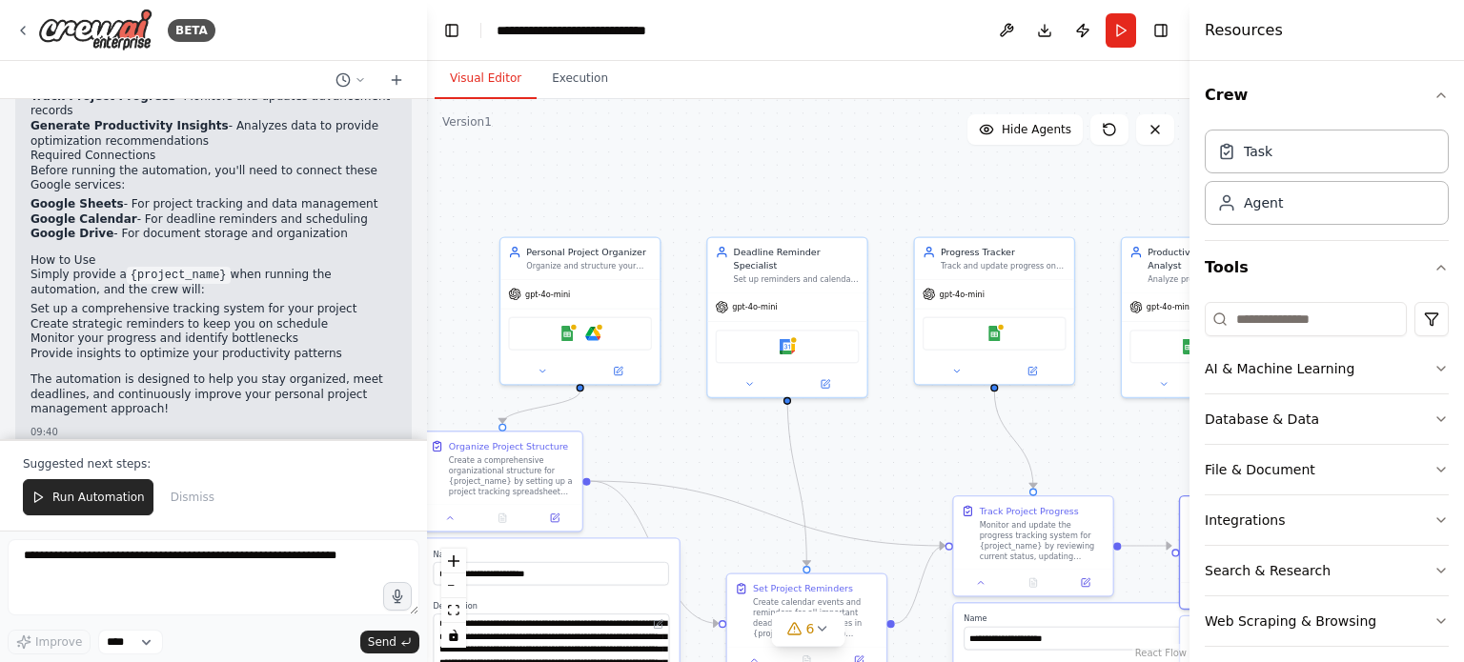
drag, startPoint x: 827, startPoint y: 150, endPoint x: 972, endPoint y: 126, distance: 146.8
click at [972, 126] on div ".deletable-edge-delete-btn { width: 20px; height: 20px; border: 0px solid #ffff…" at bounding box center [808, 380] width 762 height 563
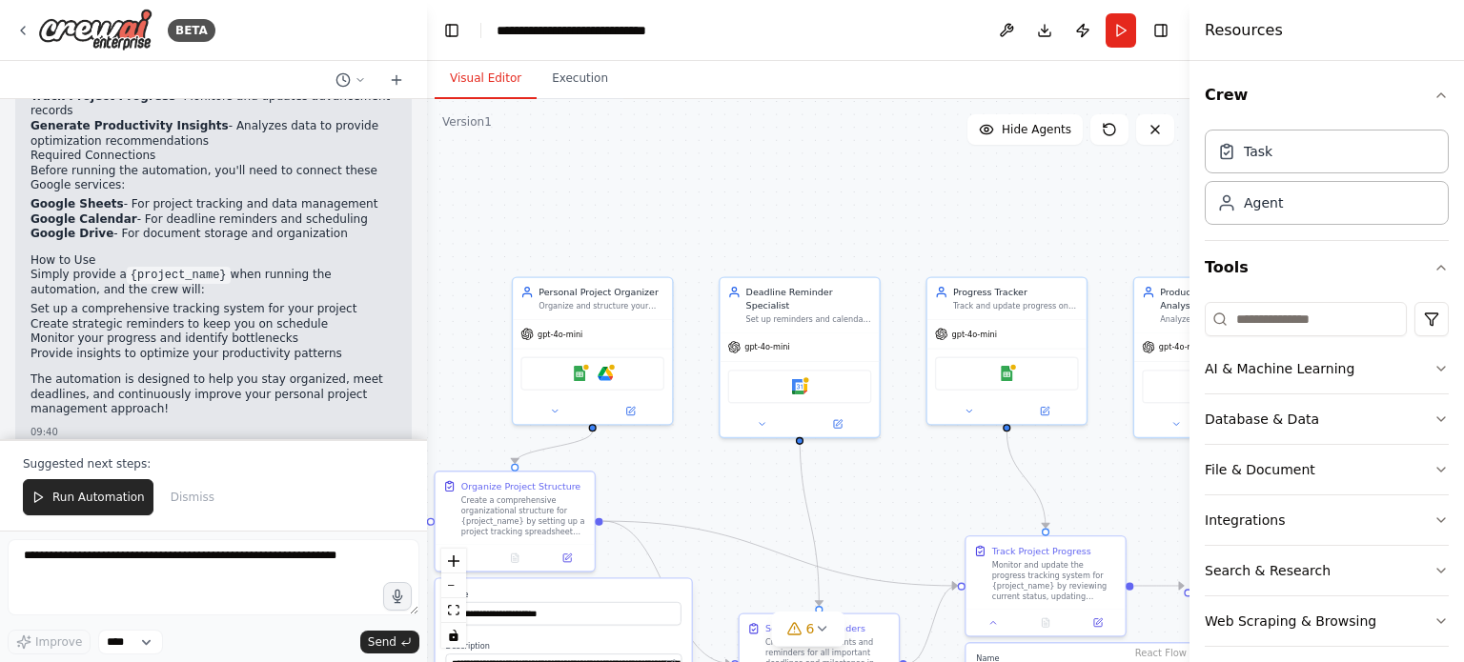
drag, startPoint x: 747, startPoint y: 168, endPoint x: 710, endPoint y: 193, distance: 45.2
click at [710, 193] on div ".deletable-edge-delete-btn { width: 20px; height: 20px; border: 0px solid #ffff…" at bounding box center [808, 380] width 762 height 563
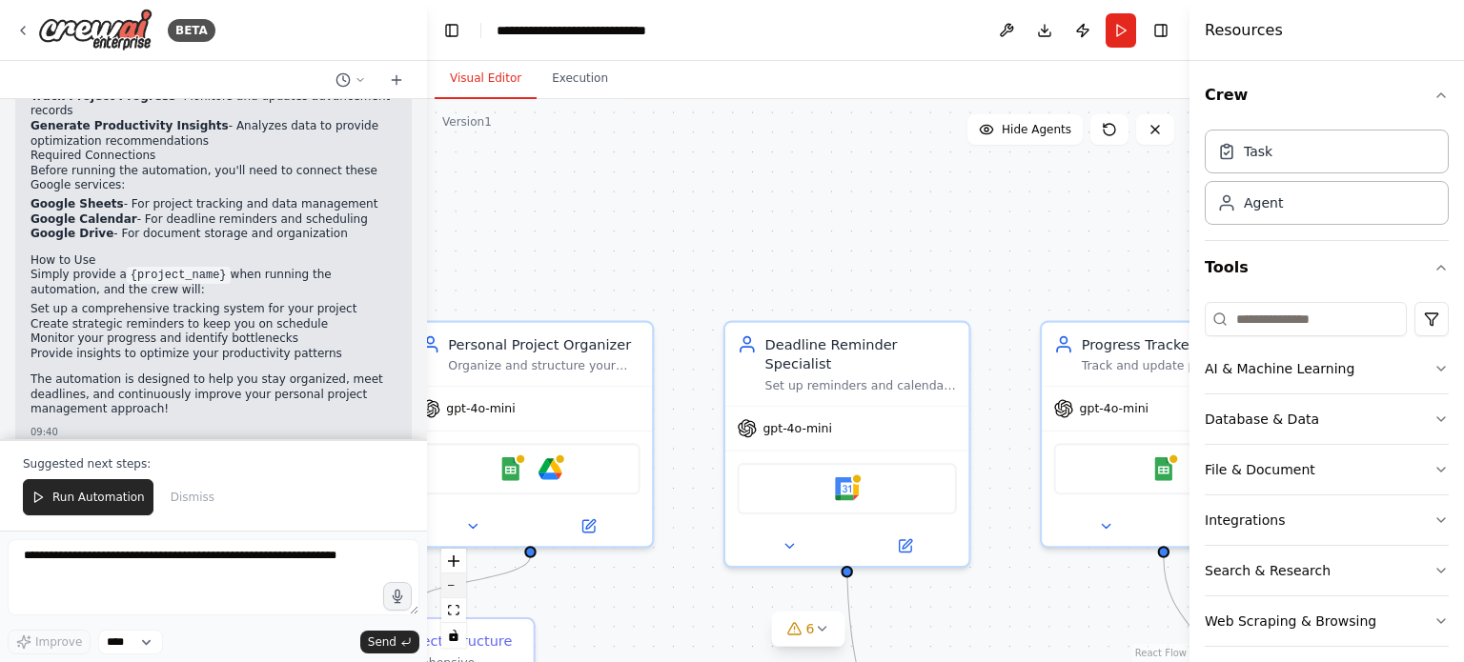
click at [453, 593] on button "zoom out" at bounding box center [453, 586] width 25 height 25
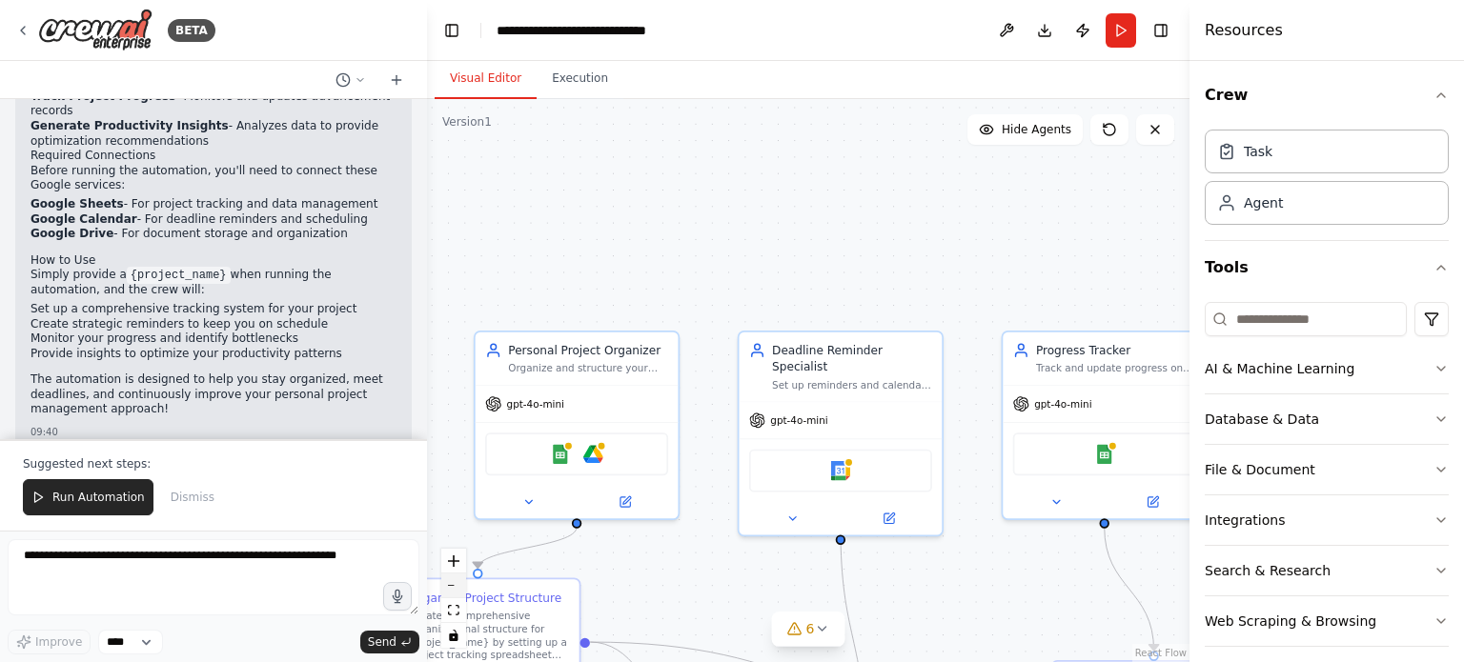
click at [453, 593] on button "zoom out" at bounding box center [453, 586] width 25 height 25
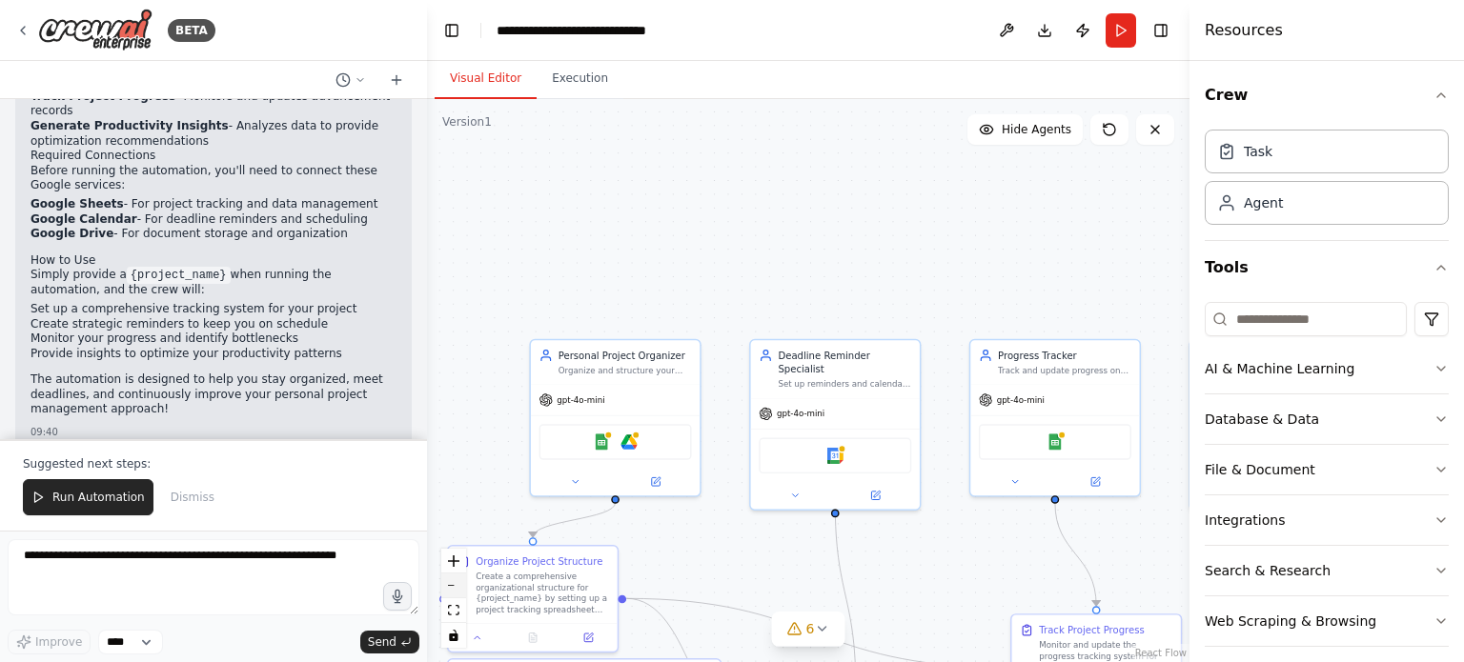
click at [453, 593] on button "zoom out" at bounding box center [453, 586] width 25 height 25
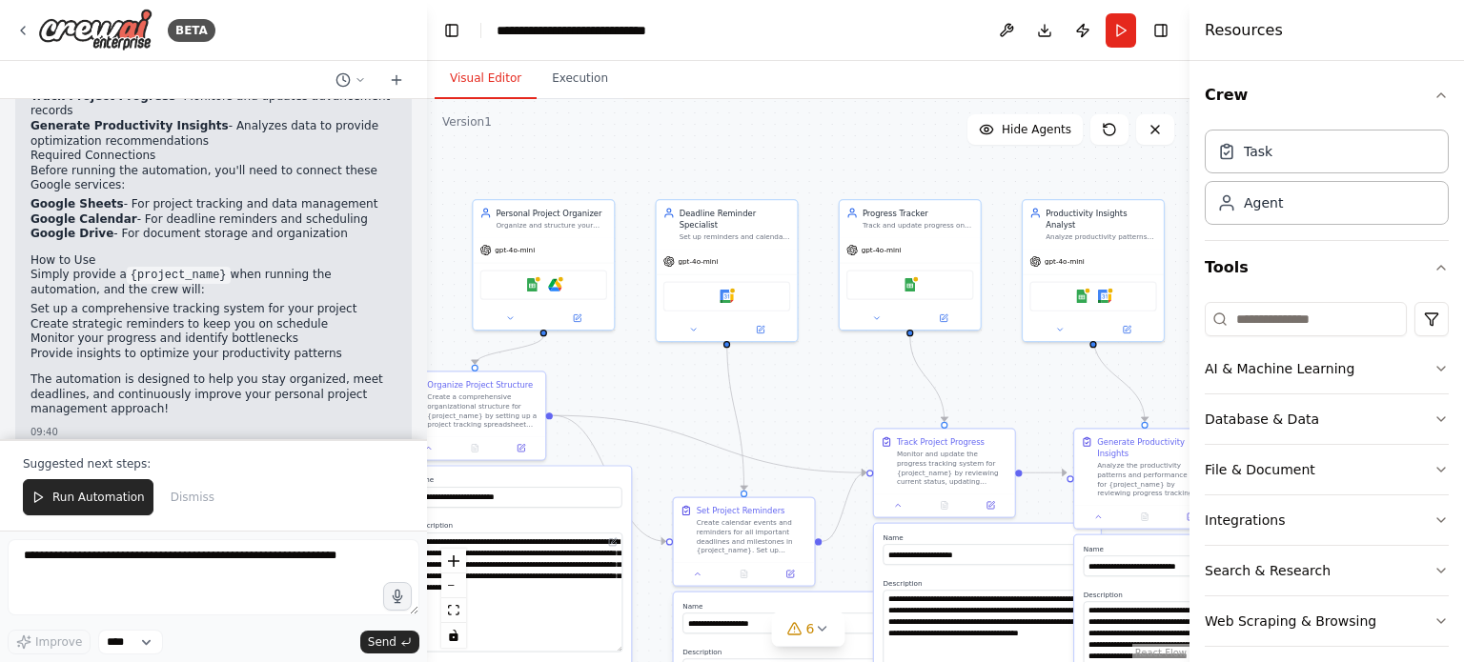
drag, startPoint x: 808, startPoint y: 294, endPoint x: 703, endPoint y: 147, distance: 180.3
click at [703, 147] on div ".deletable-edge-delete-btn { width: 20px; height: 20px; border: 0px solid #ffff…" at bounding box center [808, 380] width 762 height 563
click at [587, 239] on div "gpt-4o-mini" at bounding box center [542, 247] width 141 height 25
click at [536, 289] on div "Google Sheets Google Drive" at bounding box center [542, 283] width 127 height 30
click at [533, 278] on img at bounding box center [530, 282] width 13 height 13
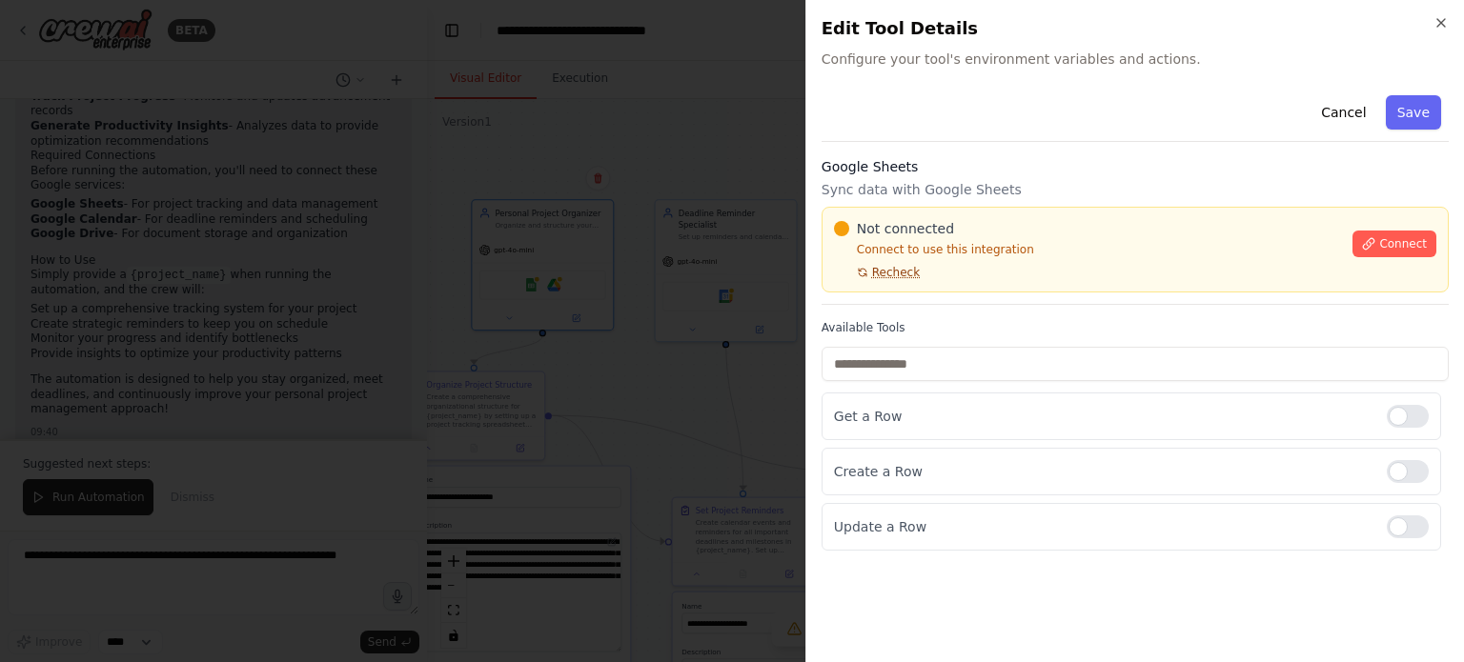
click at [895, 276] on span "Recheck" at bounding box center [896, 272] width 48 height 15
click at [1418, 245] on span "Connect" at bounding box center [1403, 243] width 48 height 15
click at [958, 166] on h3 "Google Sheets" at bounding box center [1134, 166] width 627 height 19
click at [607, 261] on div at bounding box center [732, 331] width 1464 height 662
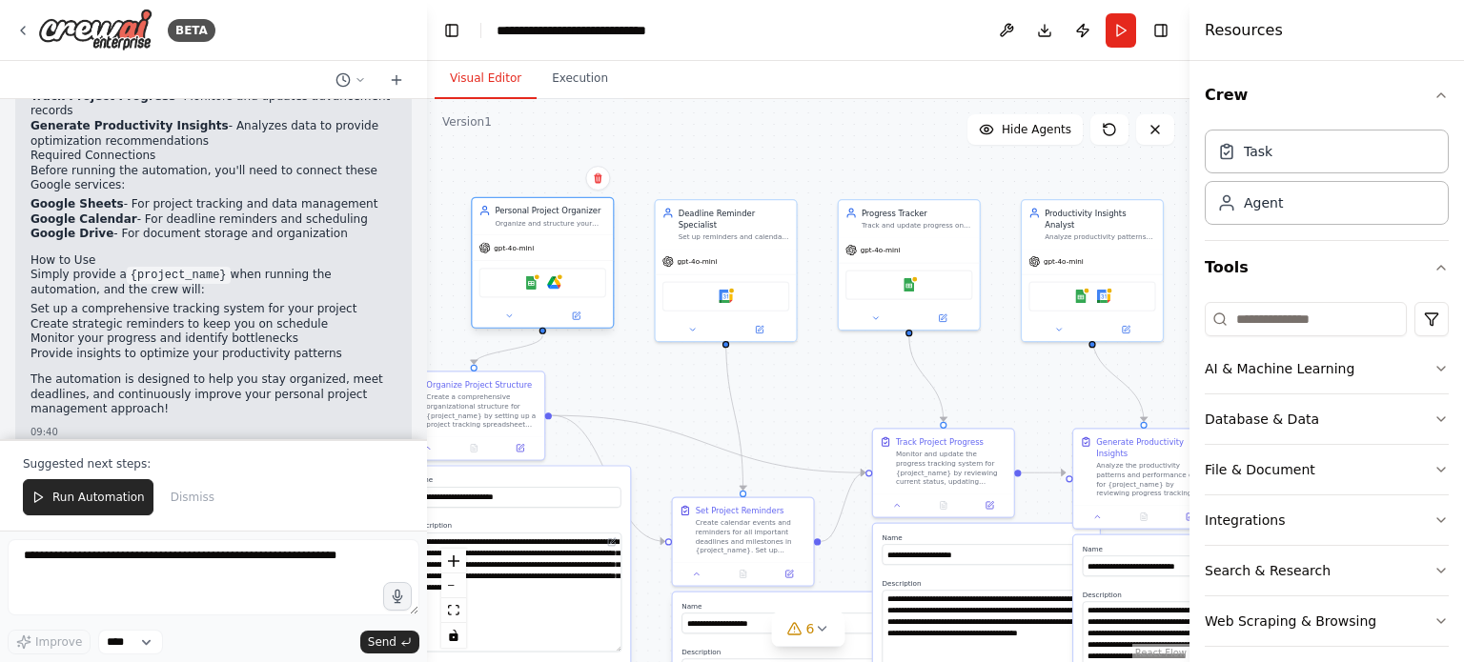
click at [510, 285] on div "Google Sheets Google Drive" at bounding box center [542, 283] width 127 height 30
click at [1436, 414] on div "Crew Task Agent Tools AI & Machine Learning Database & Data File & Document Int…" at bounding box center [1326, 361] width 274 height 601
click at [1435, 418] on div "Crew Task Agent Tools AI & Machine Learning Database & Data File & Document Int…" at bounding box center [1326, 361] width 274 height 601
click at [1416, 426] on button "Database & Data" at bounding box center [1327, 420] width 244 height 50
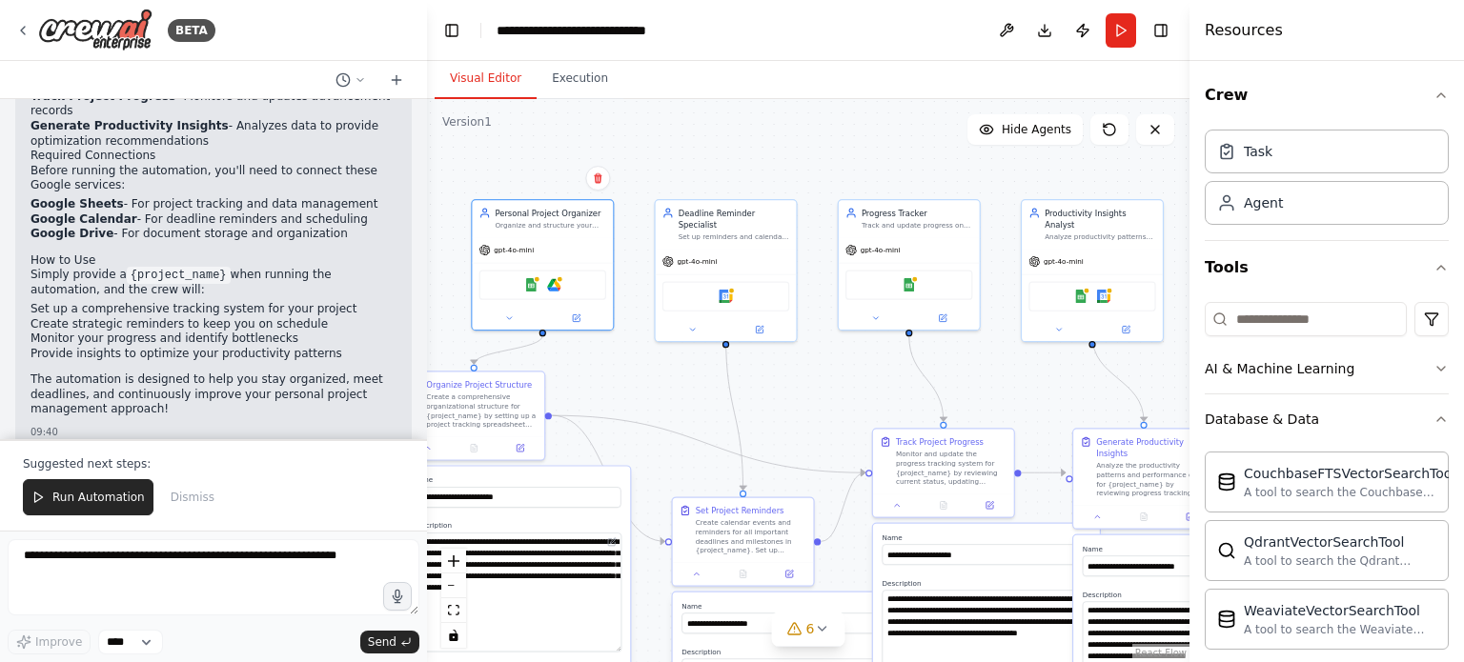
click at [868, 140] on div ".deletable-edge-delete-btn { width: 20px; height: 20px; border: 0px solid #ffff…" at bounding box center [808, 380] width 762 height 563
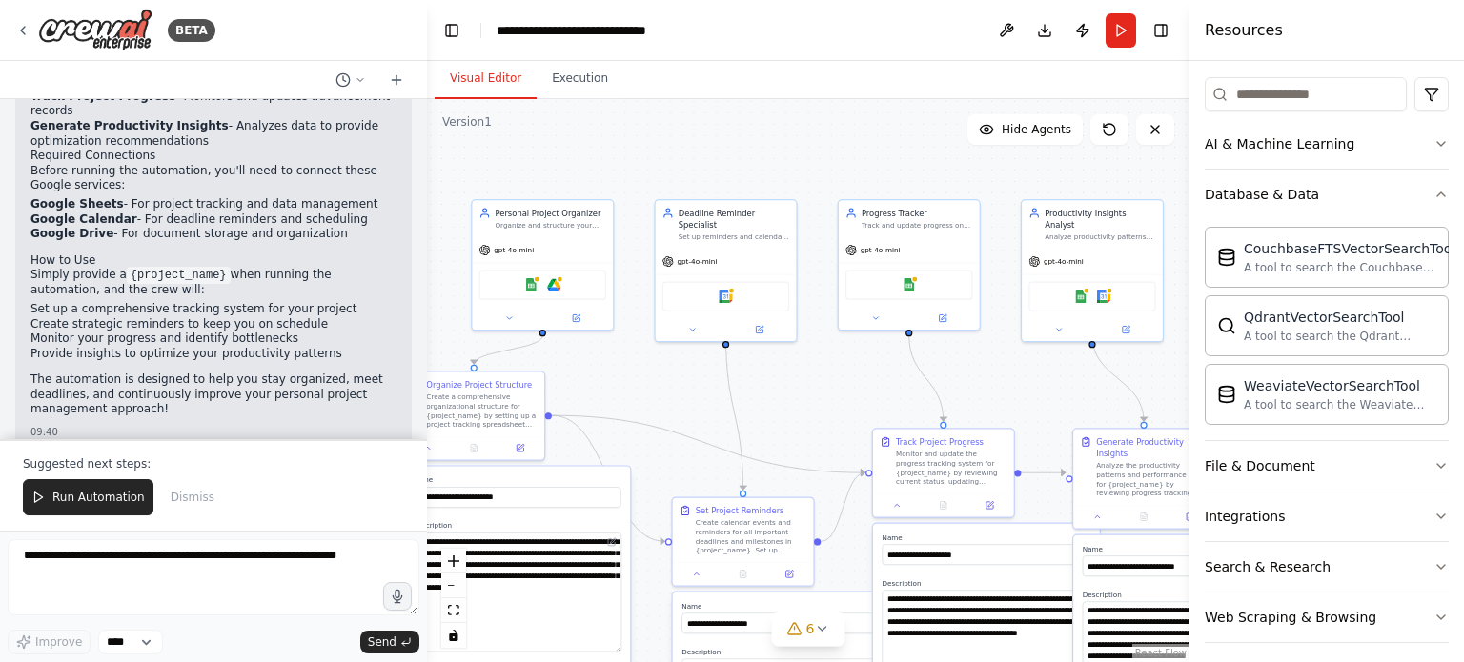
scroll to position [233, 0]
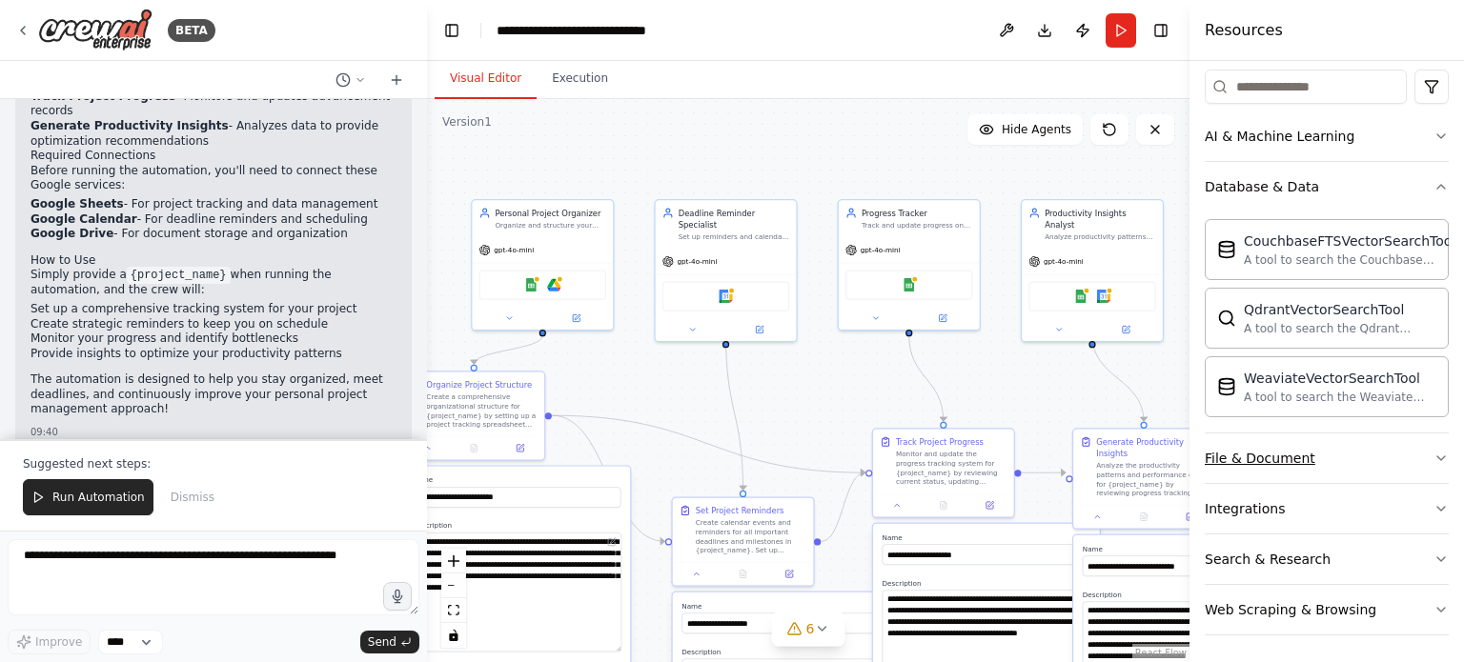
click at [1399, 473] on button "File & Document" at bounding box center [1327, 459] width 244 height 50
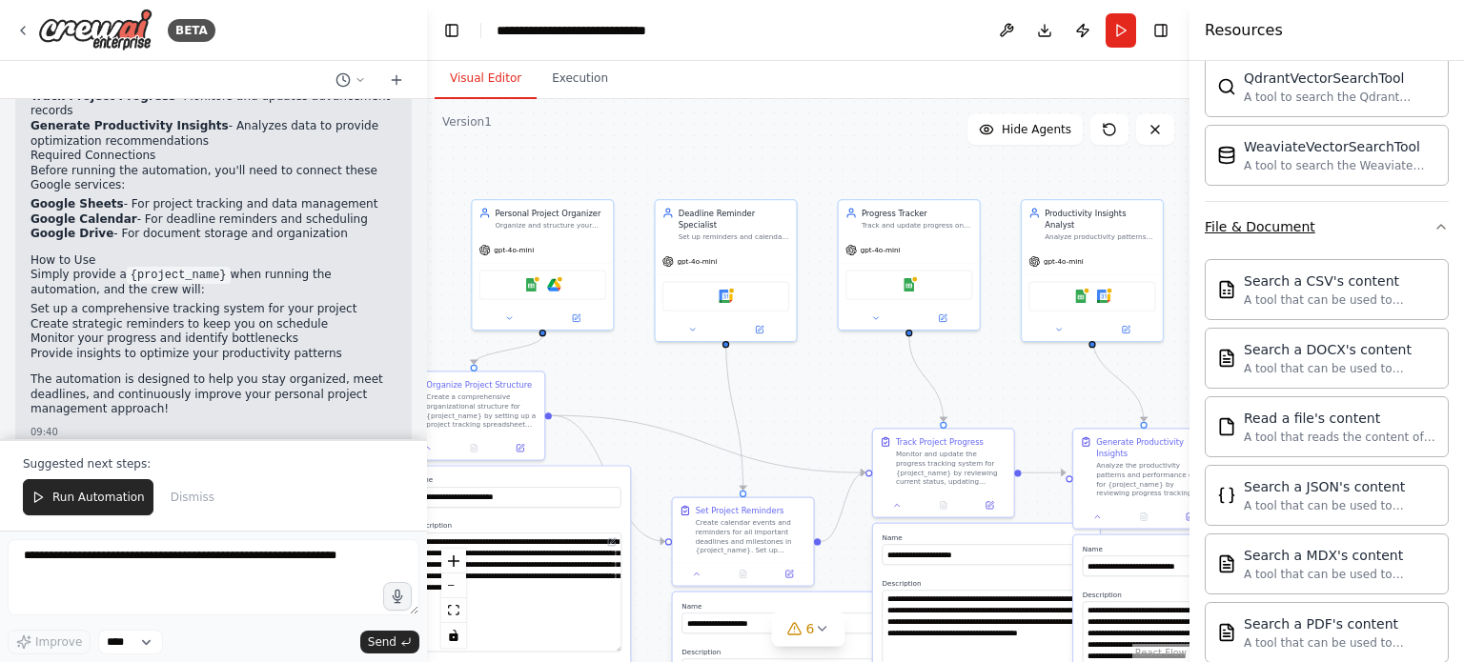
scroll to position [794, 0]
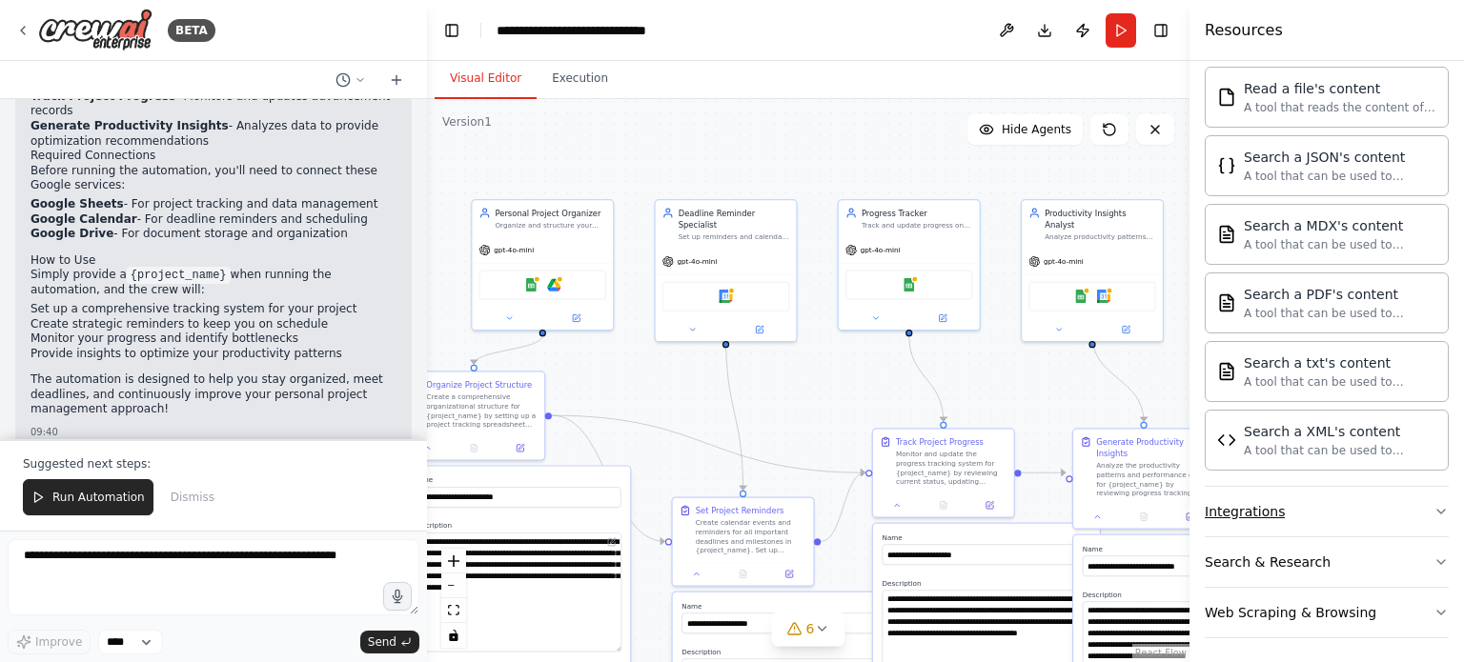
click at [1407, 502] on button "Integrations" at bounding box center [1327, 512] width 244 height 50
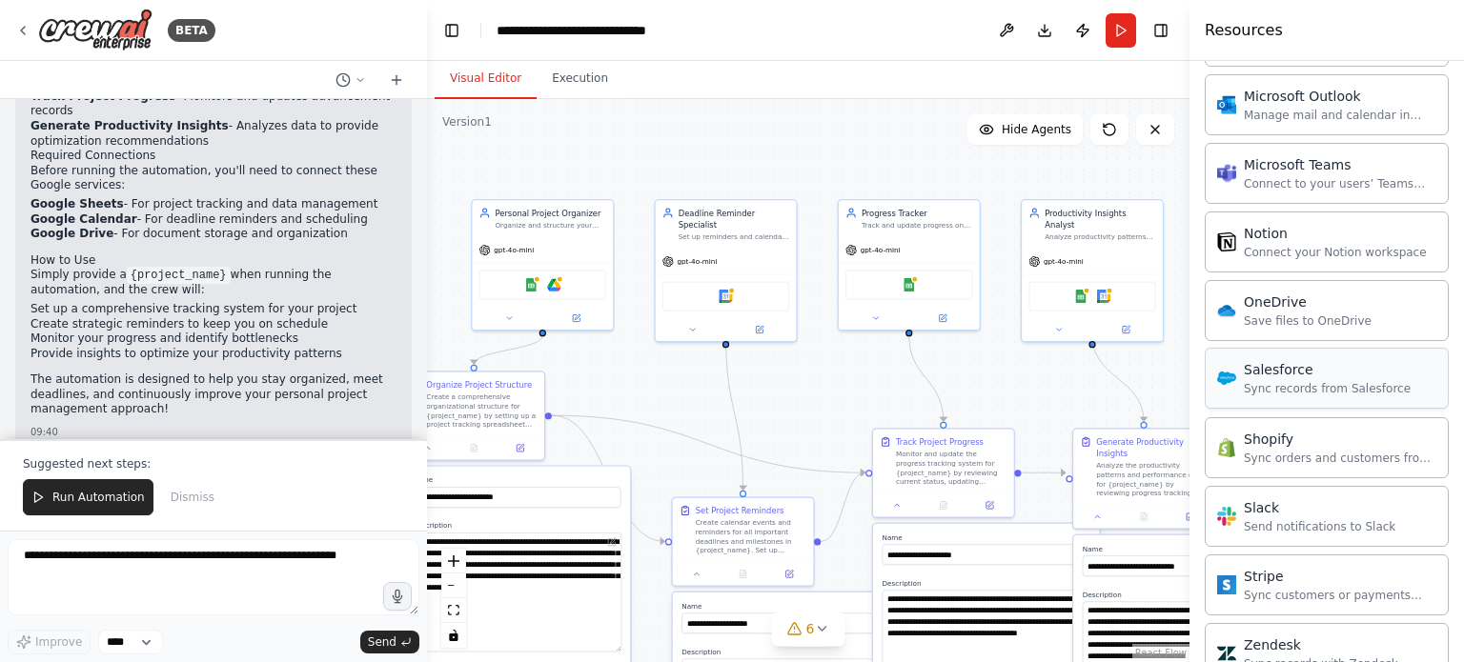
scroll to position [2051, 0]
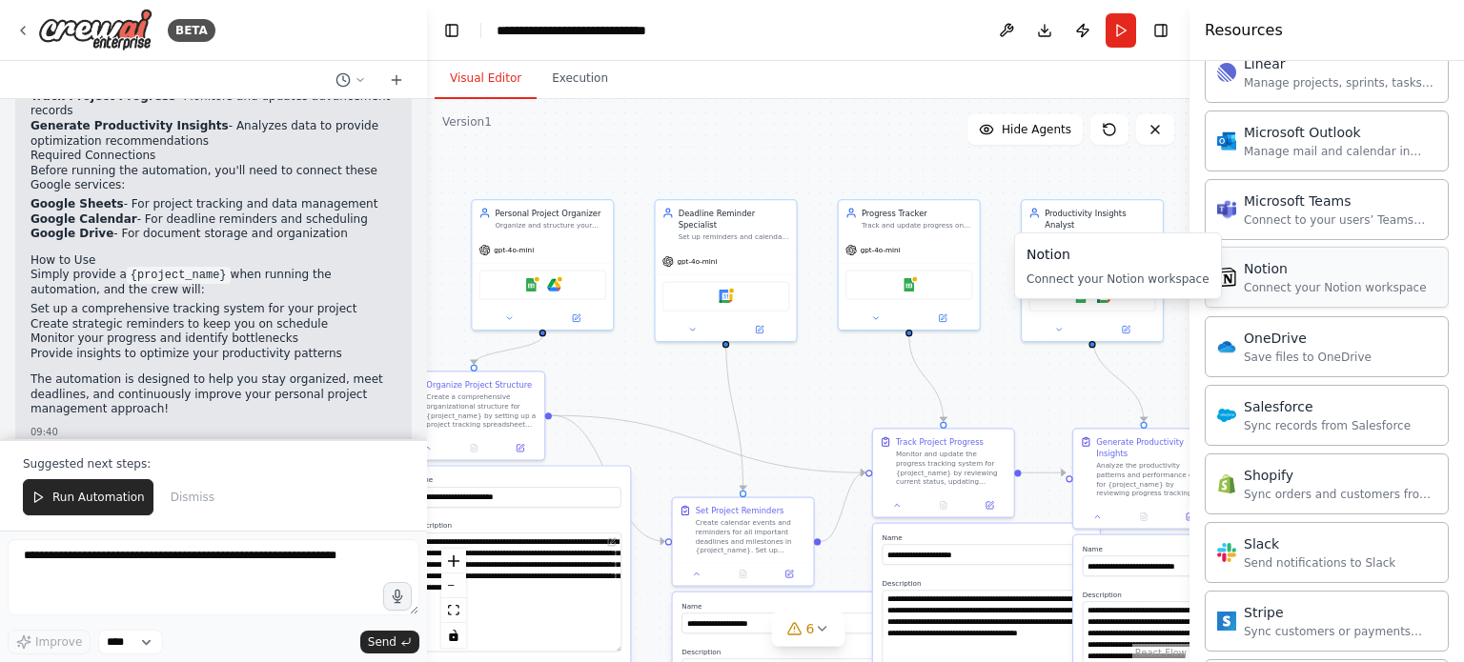
click at [1340, 280] on div "Connect your Notion workspace" at bounding box center [1335, 287] width 183 height 15
drag, startPoint x: 529, startPoint y: 285, endPoint x: 507, endPoint y: 282, distance: 22.1
drag, startPoint x: 507, startPoint y: 282, endPoint x: 477, endPoint y: 302, distance: 35.7
click at [478, 301] on div "Google Sheets Google Drive Notion" at bounding box center [542, 282] width 141 height 44
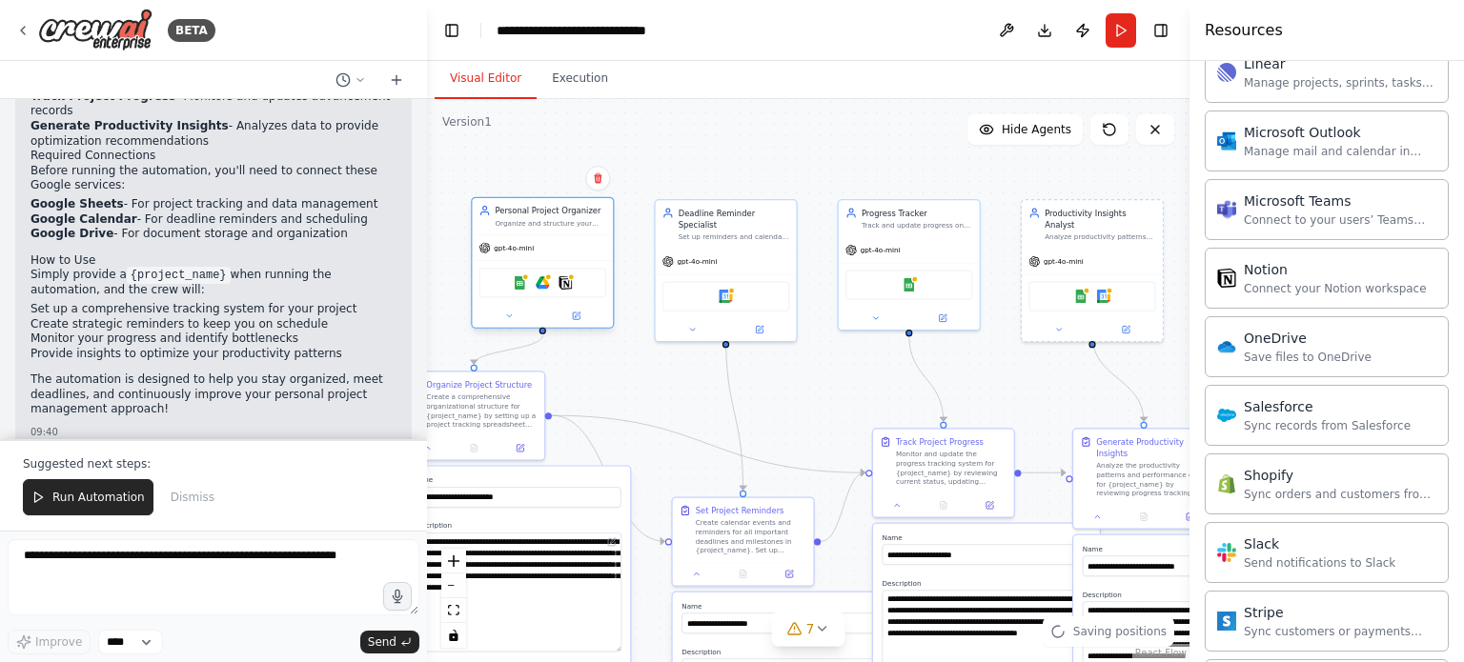
click at [512, 281] on div "Google Sheets Google Drive Notion" at bounding box center [542, 283] width 127 height 30
click at [517, 281] on img at bounding box center [519, 282] width 13 height 13
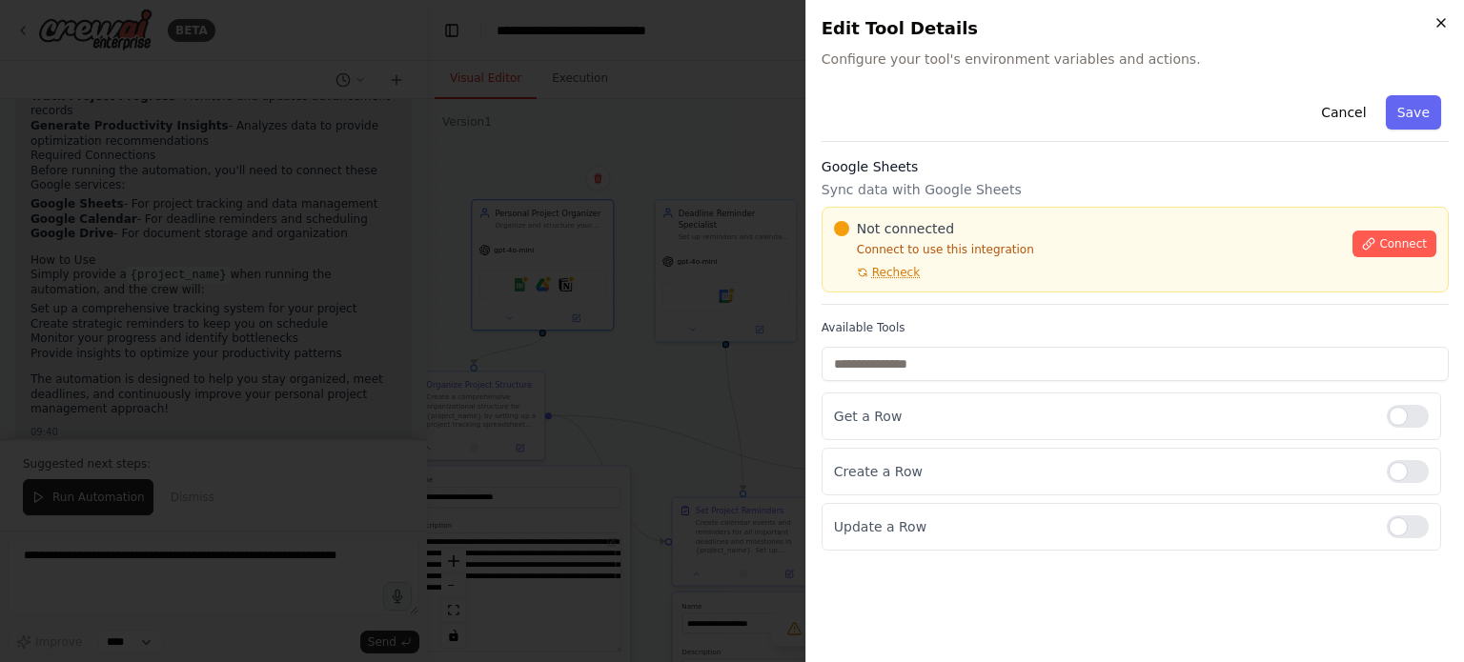
click at [1444, 19] on icon "button" at bounding box center [1441, 23] width 8 height 8
